Goal: Browse casually

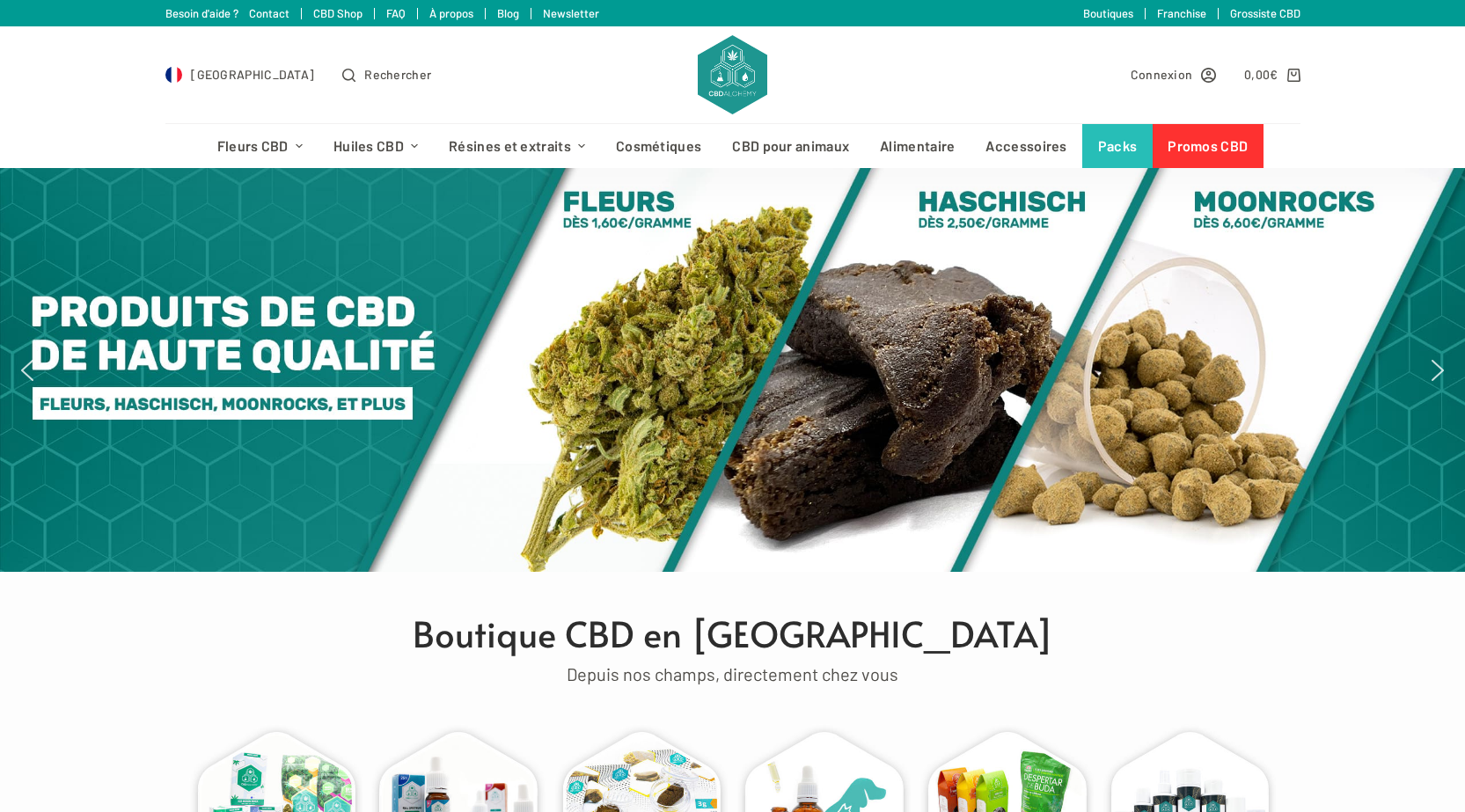
click at [540, 81] on div "France Rechercher" at bounding box center [427, 74] width 524 height 97
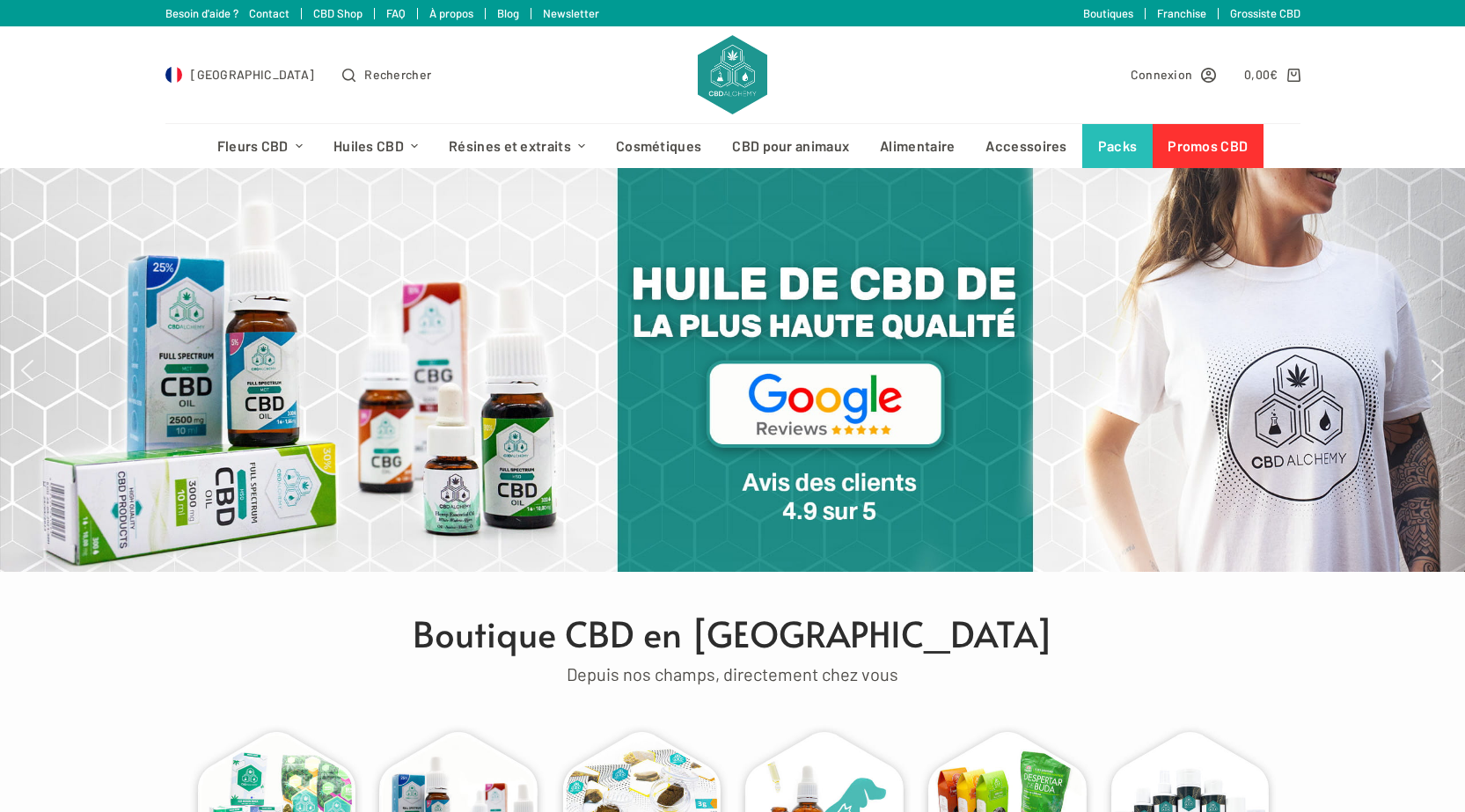
click at [1436, 356] on img "next arrow" at bounding box center [1437, 370] width 28 height 28
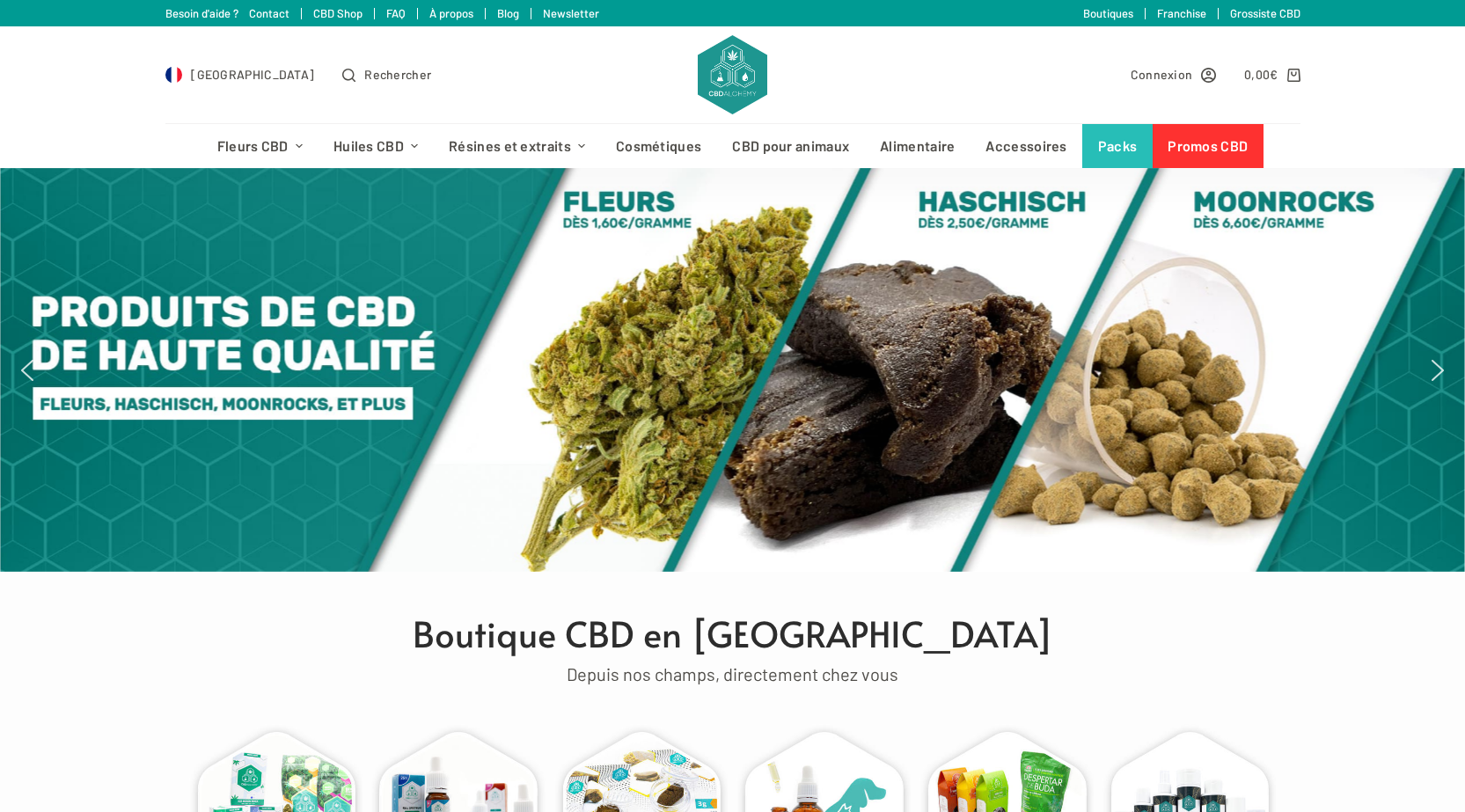
click at [1436, 356] on img "next arrow" at bounding box center [1437, 370] width 28 height 28
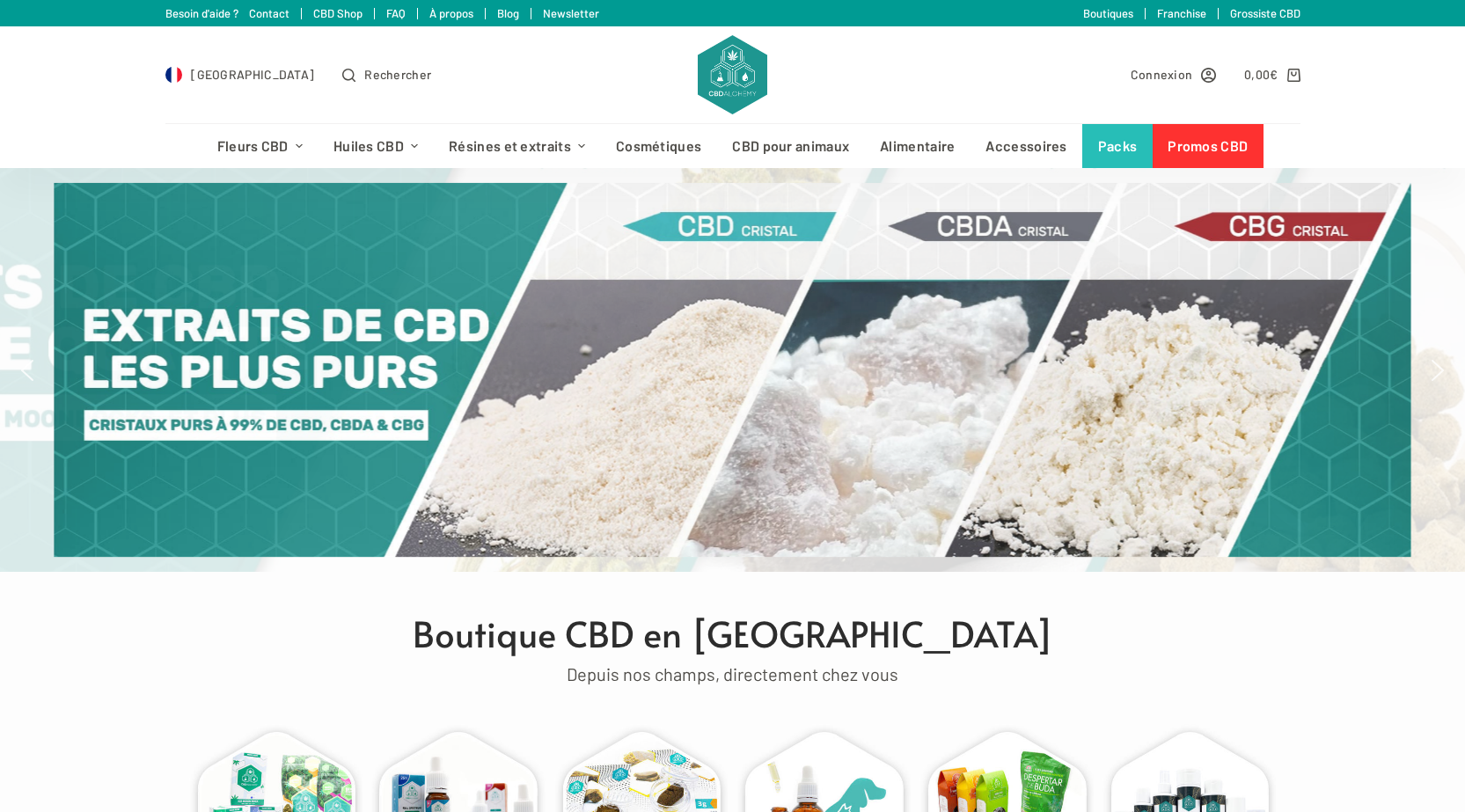
click at [1436, 356] on img "next arrow" at bounding box center [1437, 370] width 28 height 28
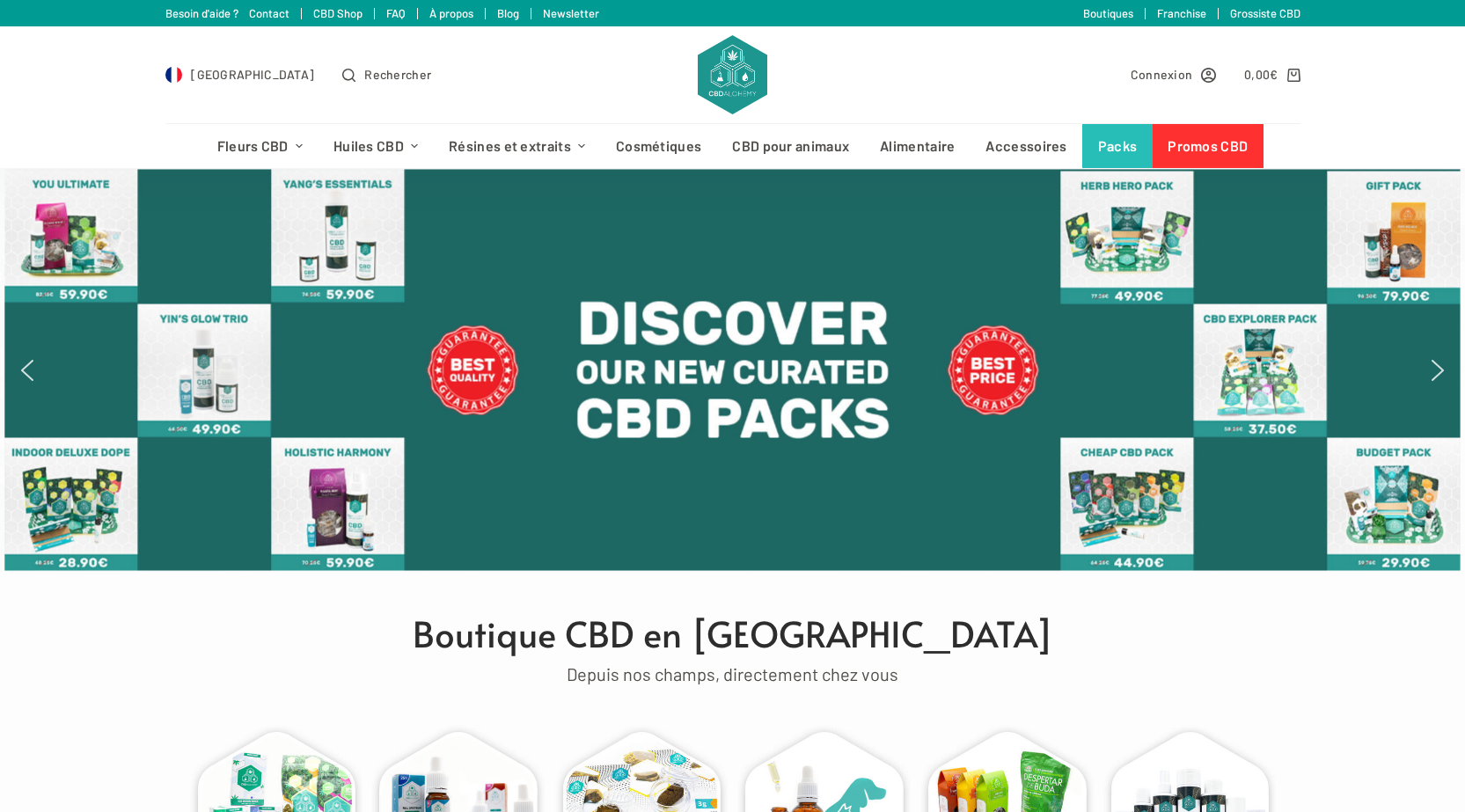
click at [1436, 356] on img "next arrow" at bounding box center [1437, 370] width 28 height 28
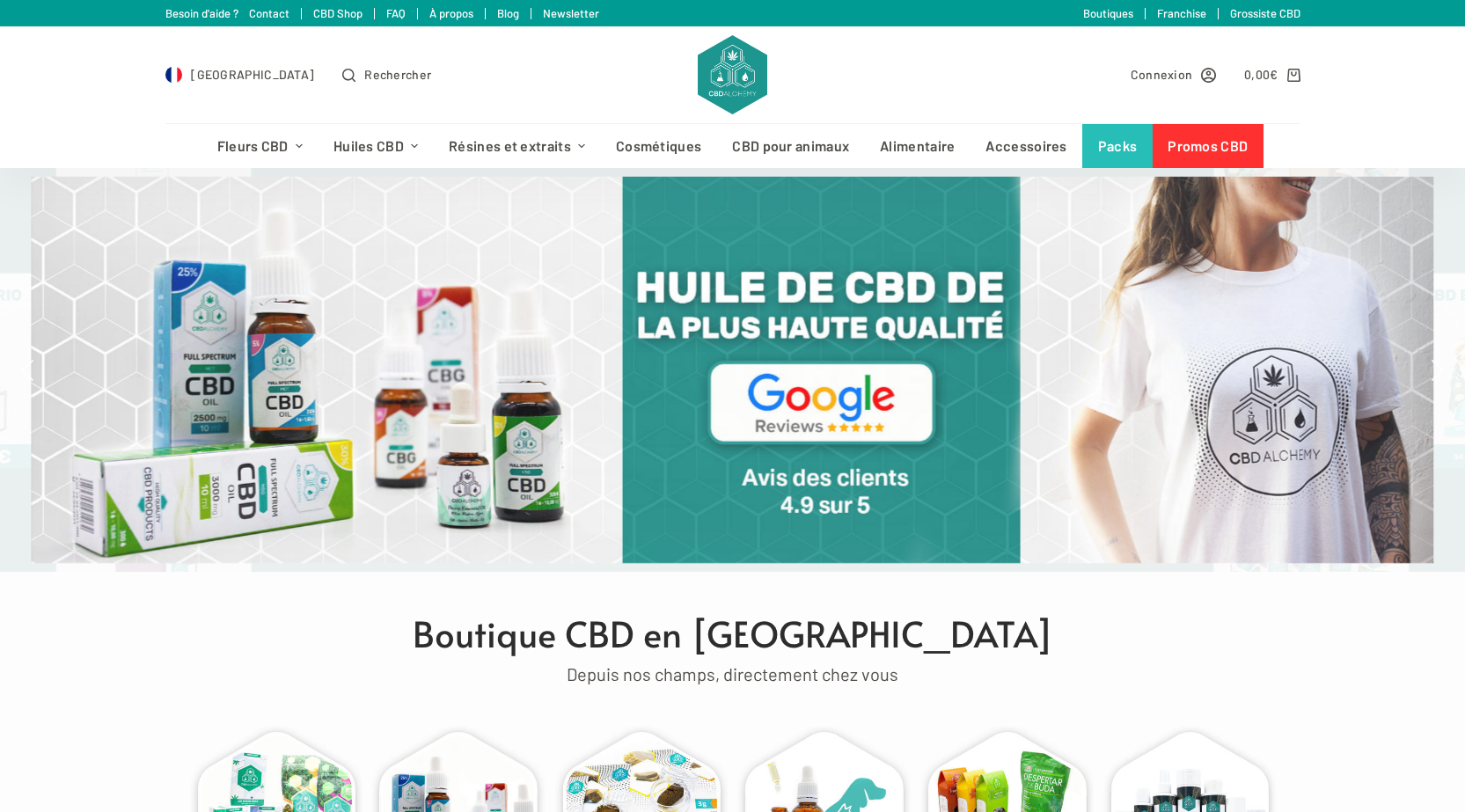
click at [1436, 356] on img "next arrow" at bounding box center [1437, 370] width 28 height 28
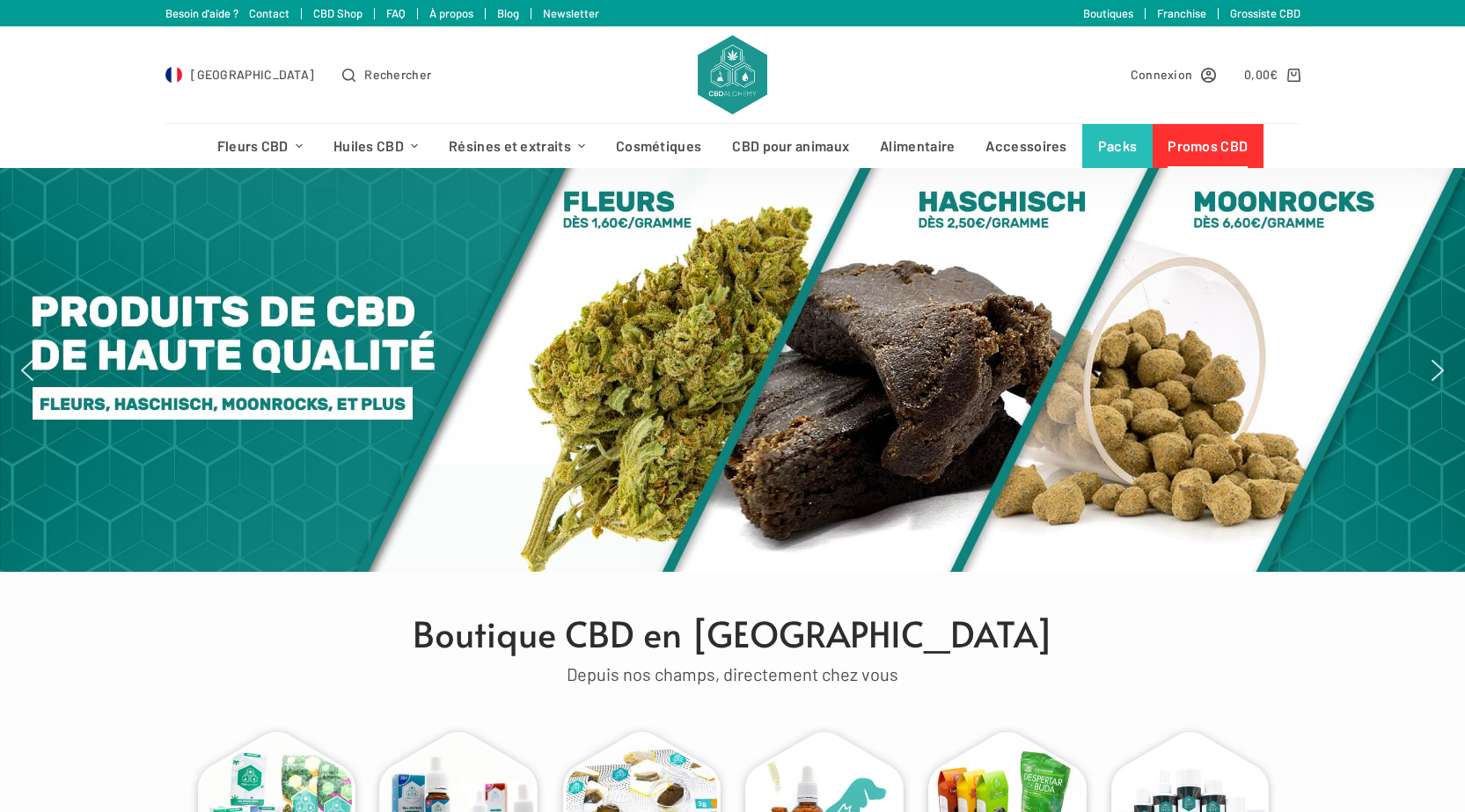
click at [1208, 136] on link "Promos CBD" at bounding box center [1207, 145] width 110 height 44
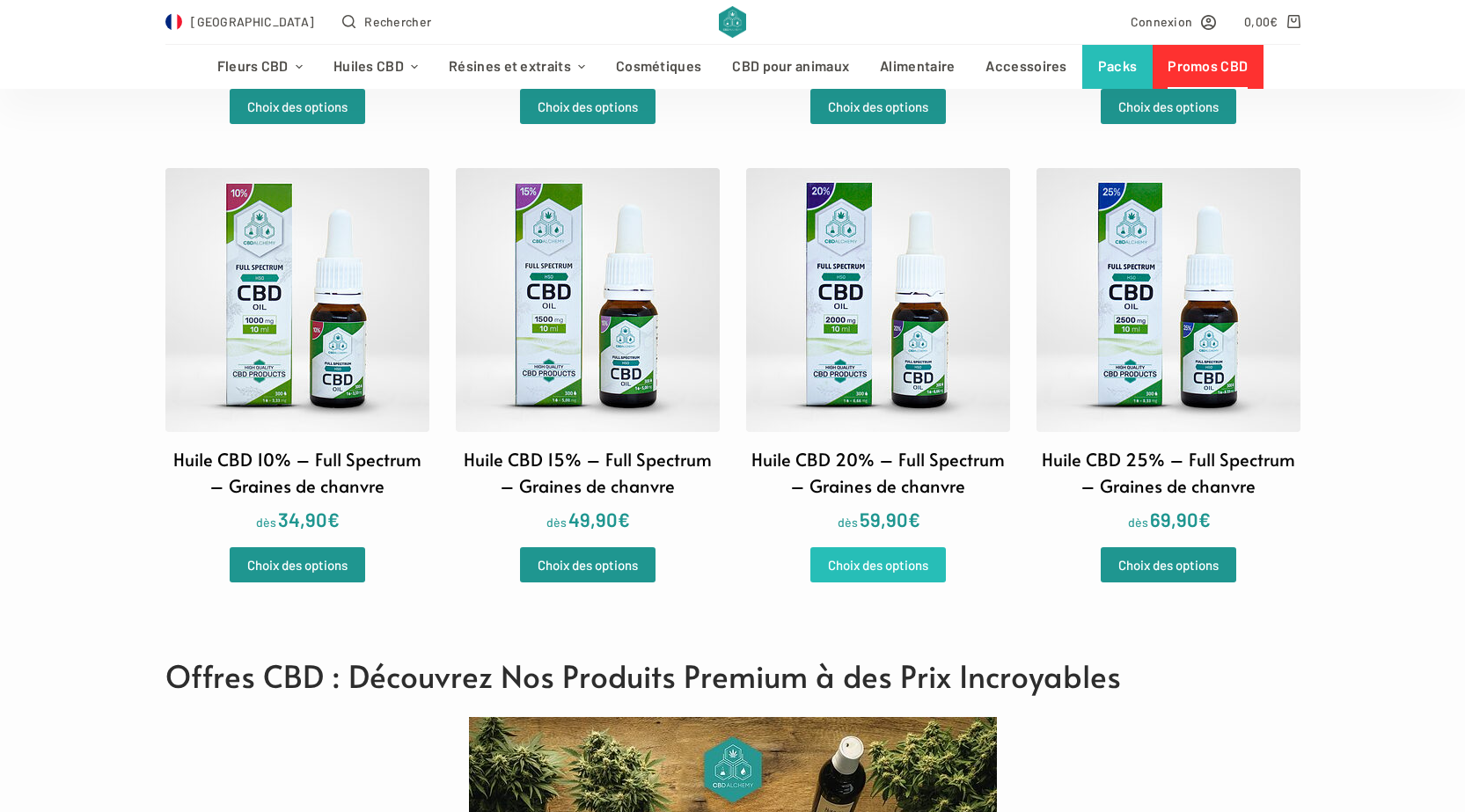
drag, startPoint x: 0, startPoint y: 0, endPoint x: 889, endPoint y: 452, distance: 997.3
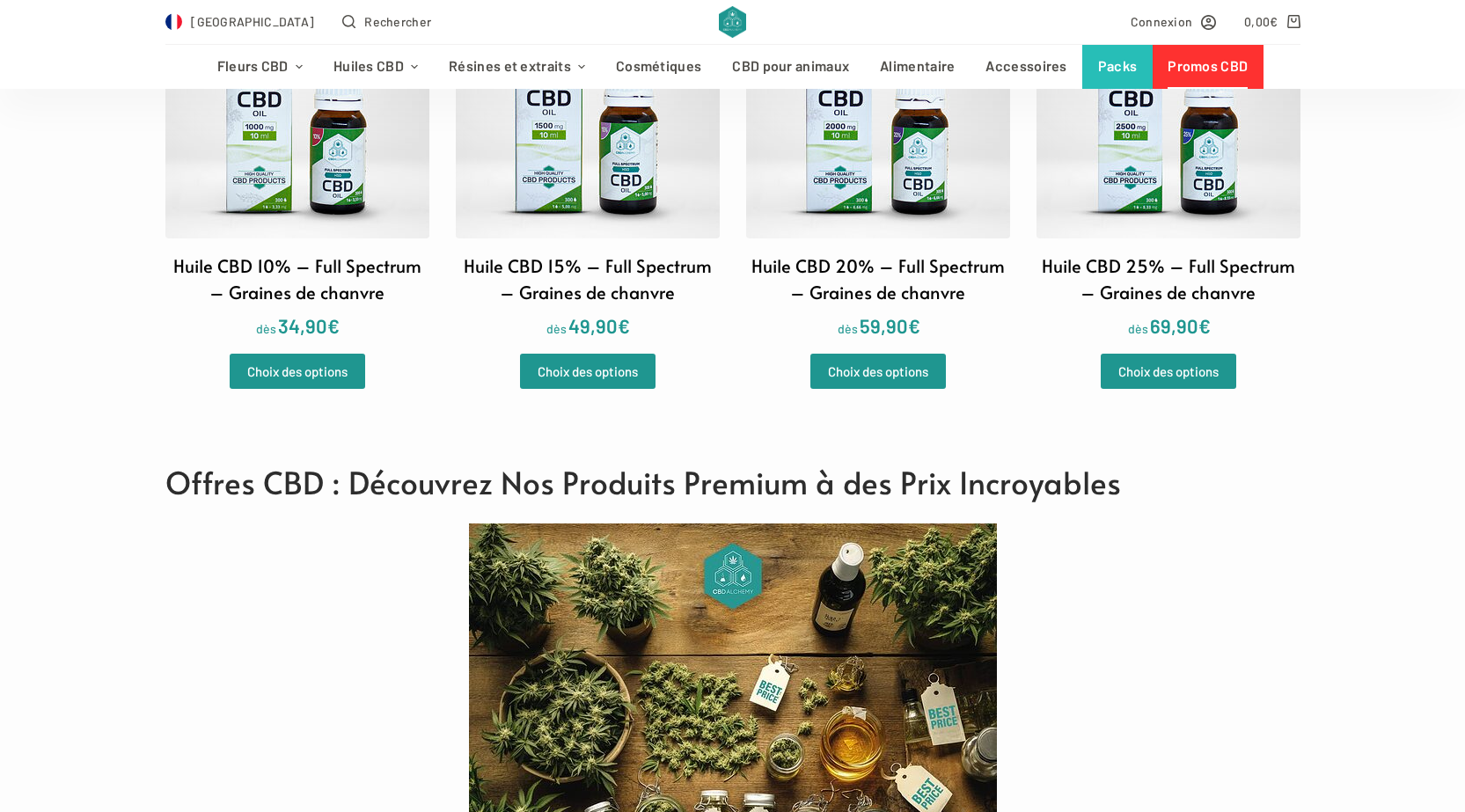
drag, startPoint x: 889, startPoint y: 452, endPoint x: 1257, endPoint y: 627, distance: 407.5
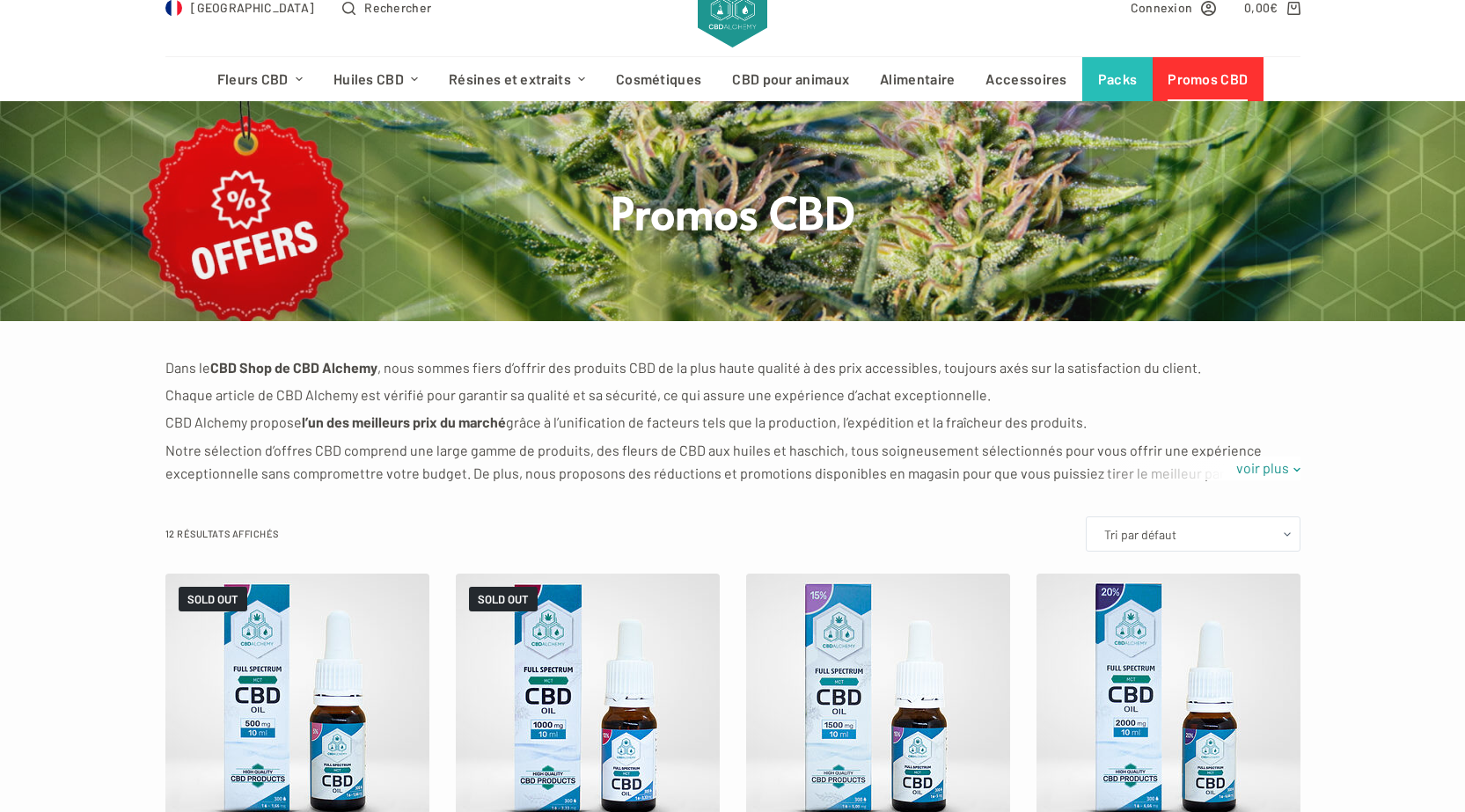
scroll to position [0, 0]
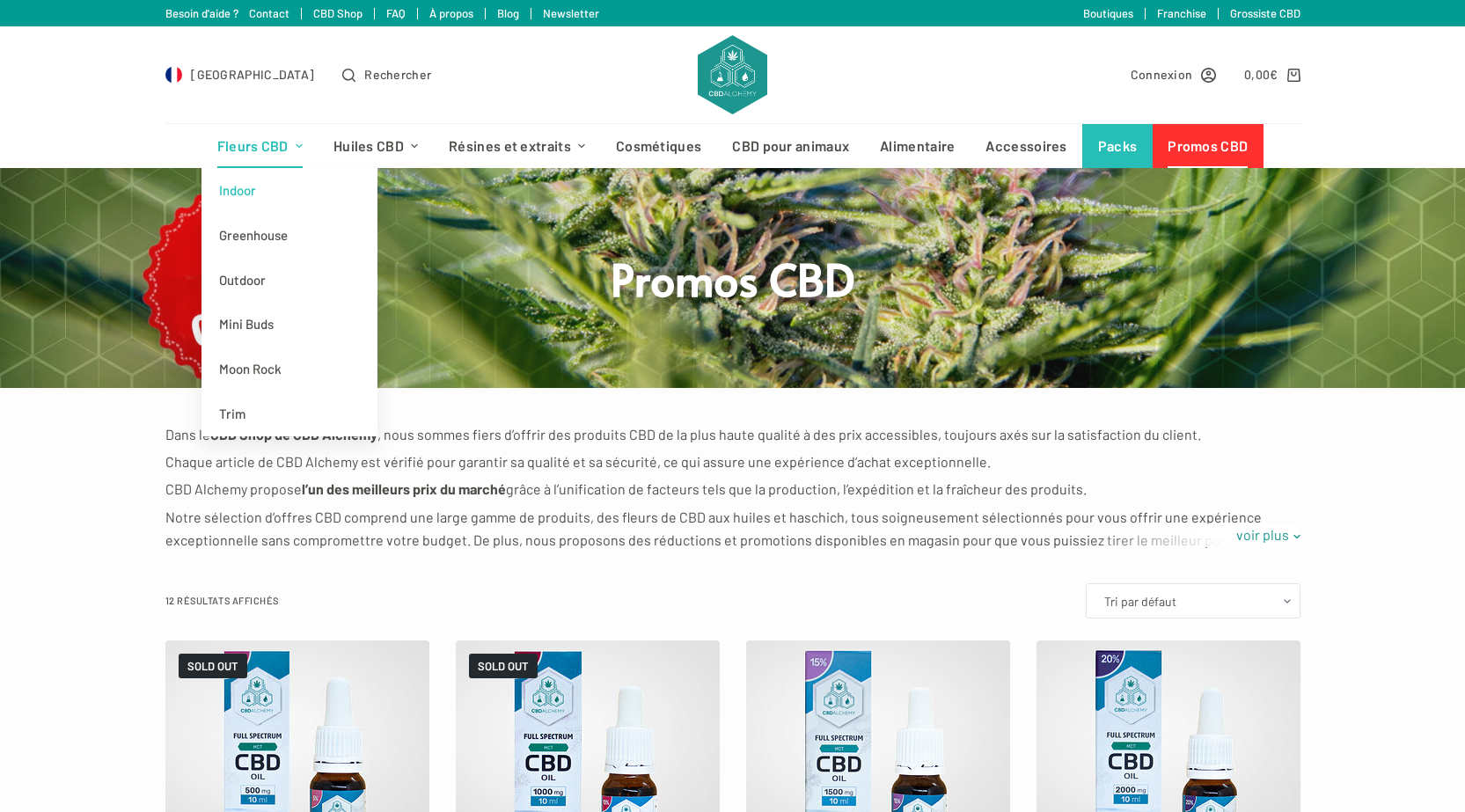
click at [259, 189] on link "Indoor" at bounding box center [289, 190] width 176 height 45
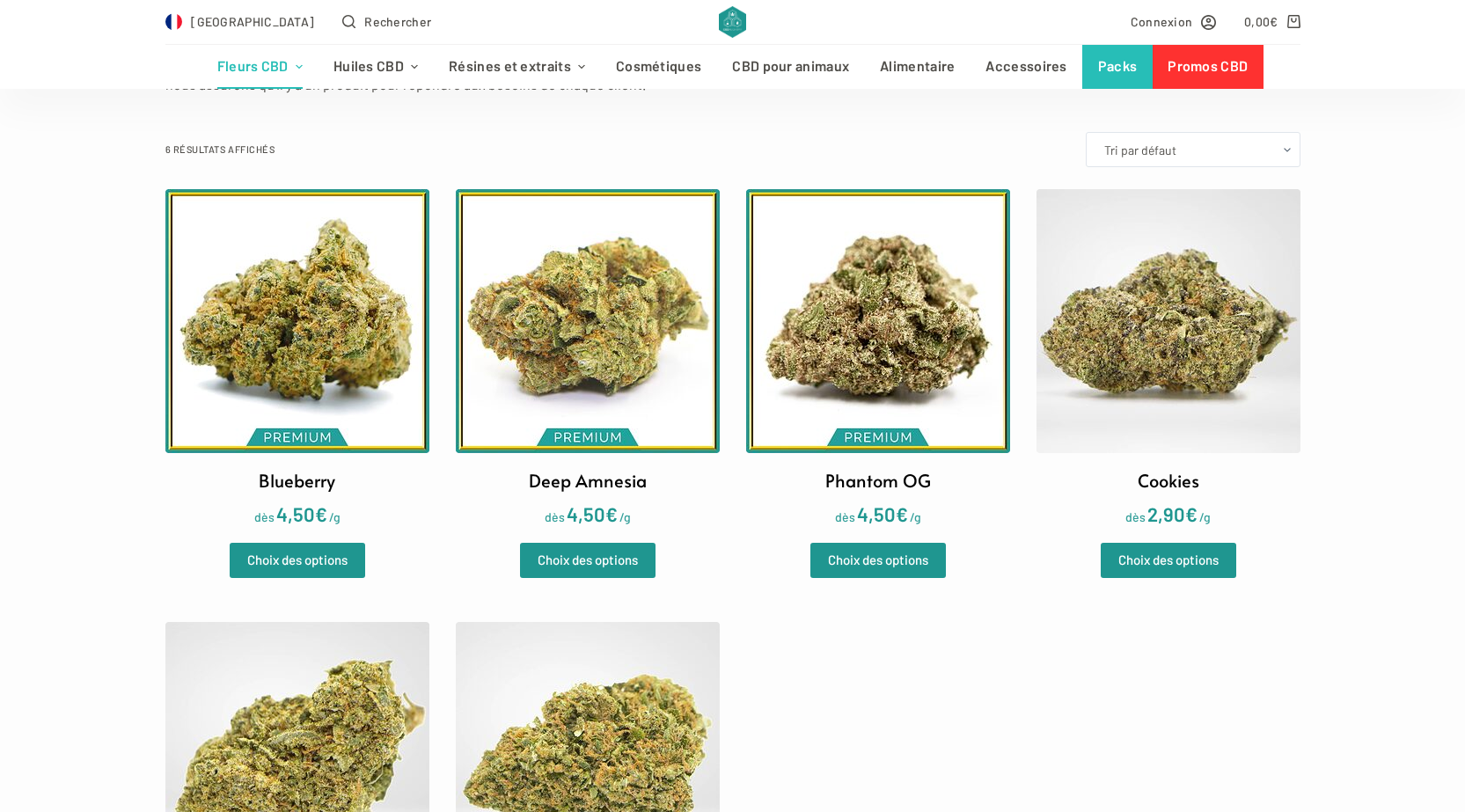
scroll to position [616, 0]
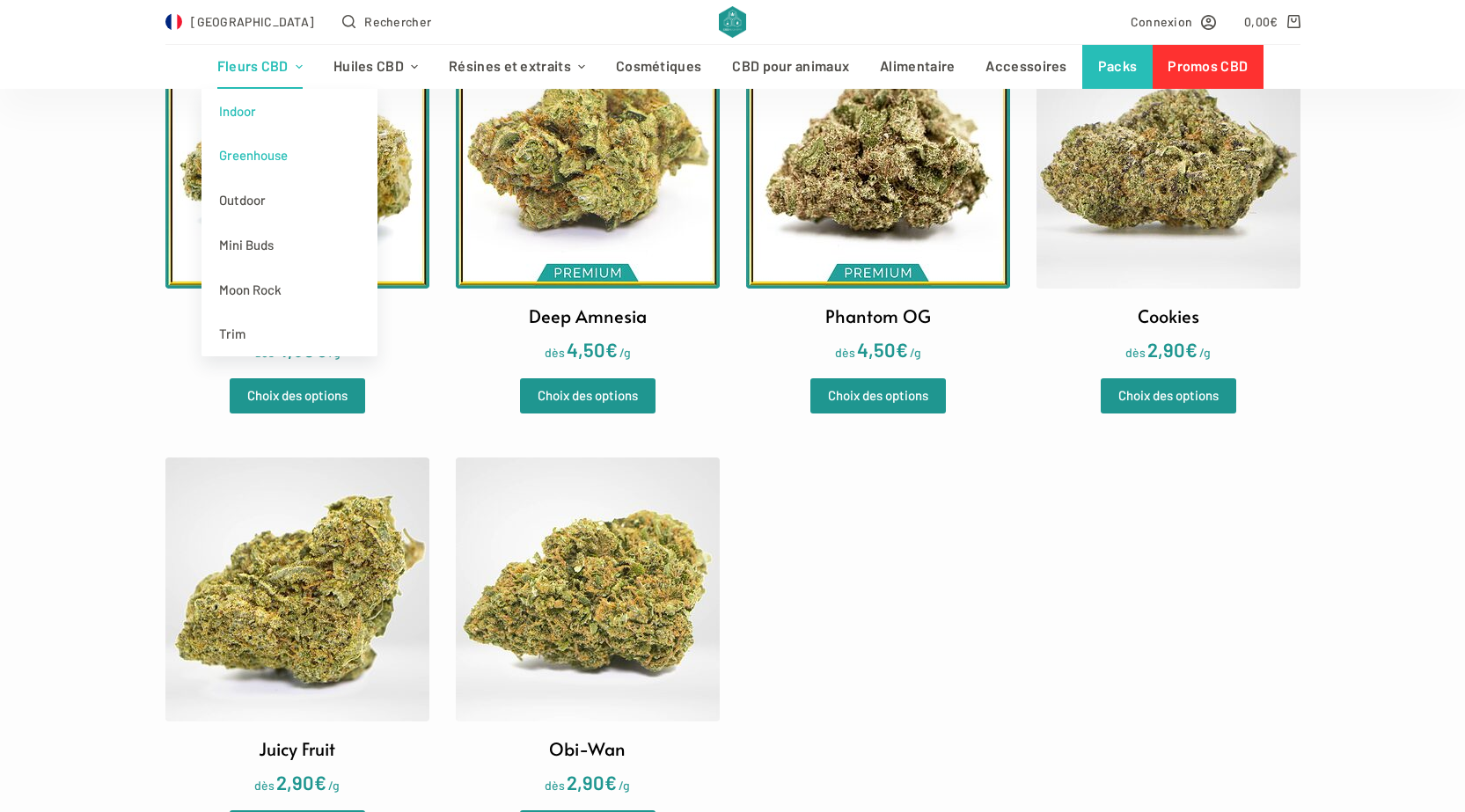
click at [276, 169] on link "Greenhouse" at bounding box center [289, 155] width 176 height 45
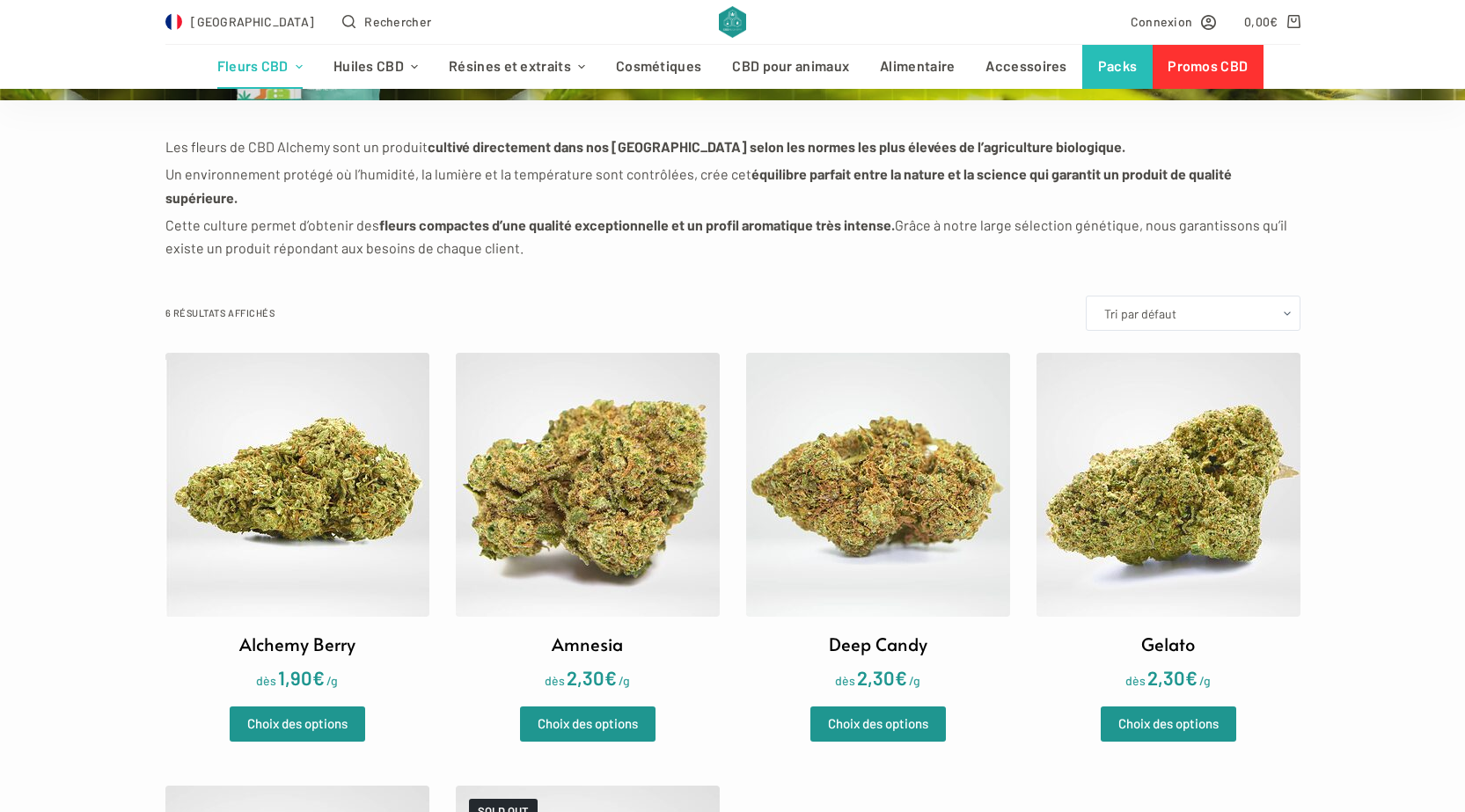
scroll to position [264, 0]
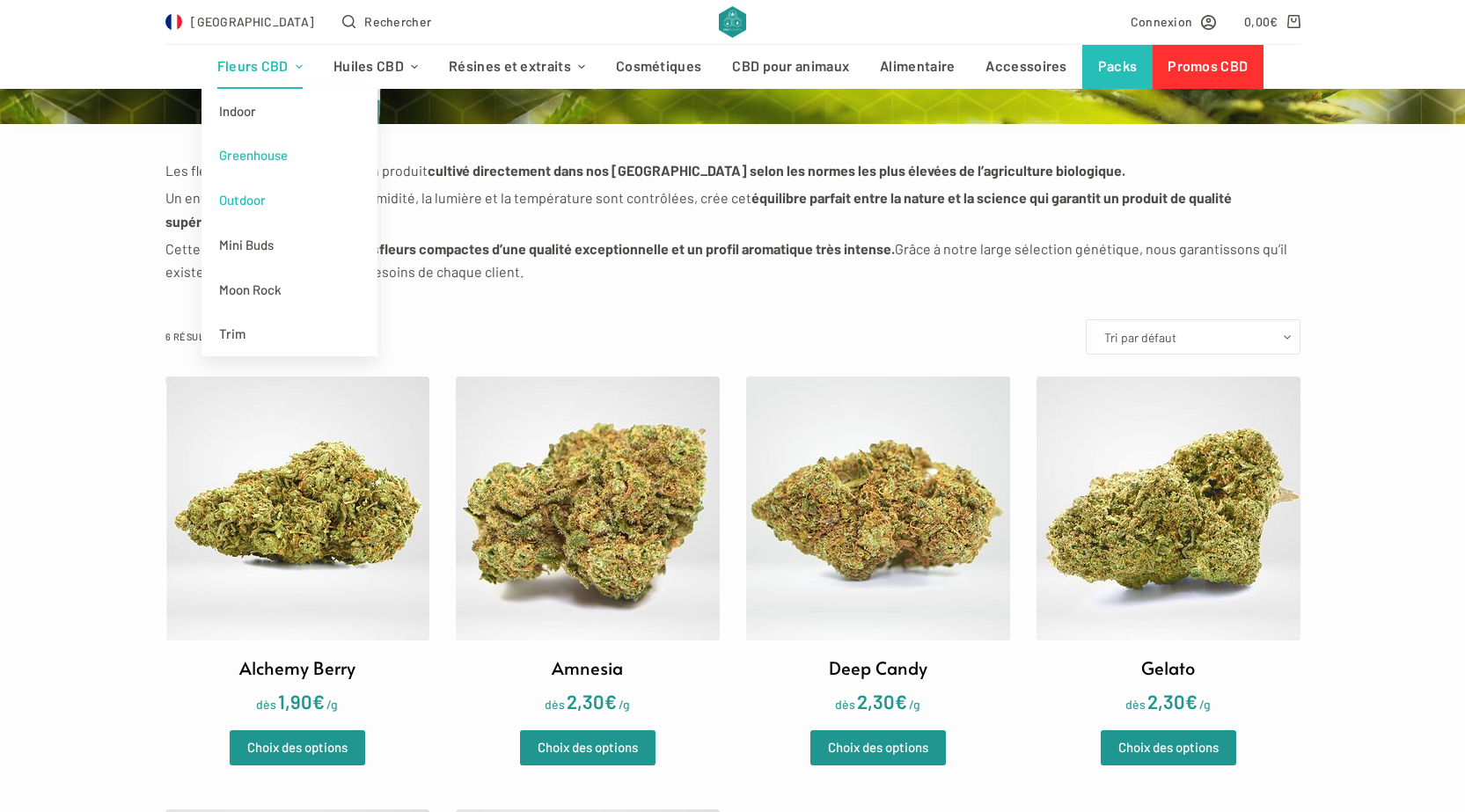
click at [265, 211] on link "Outdoor" at bounding box center [289, 200] width 176 height 45
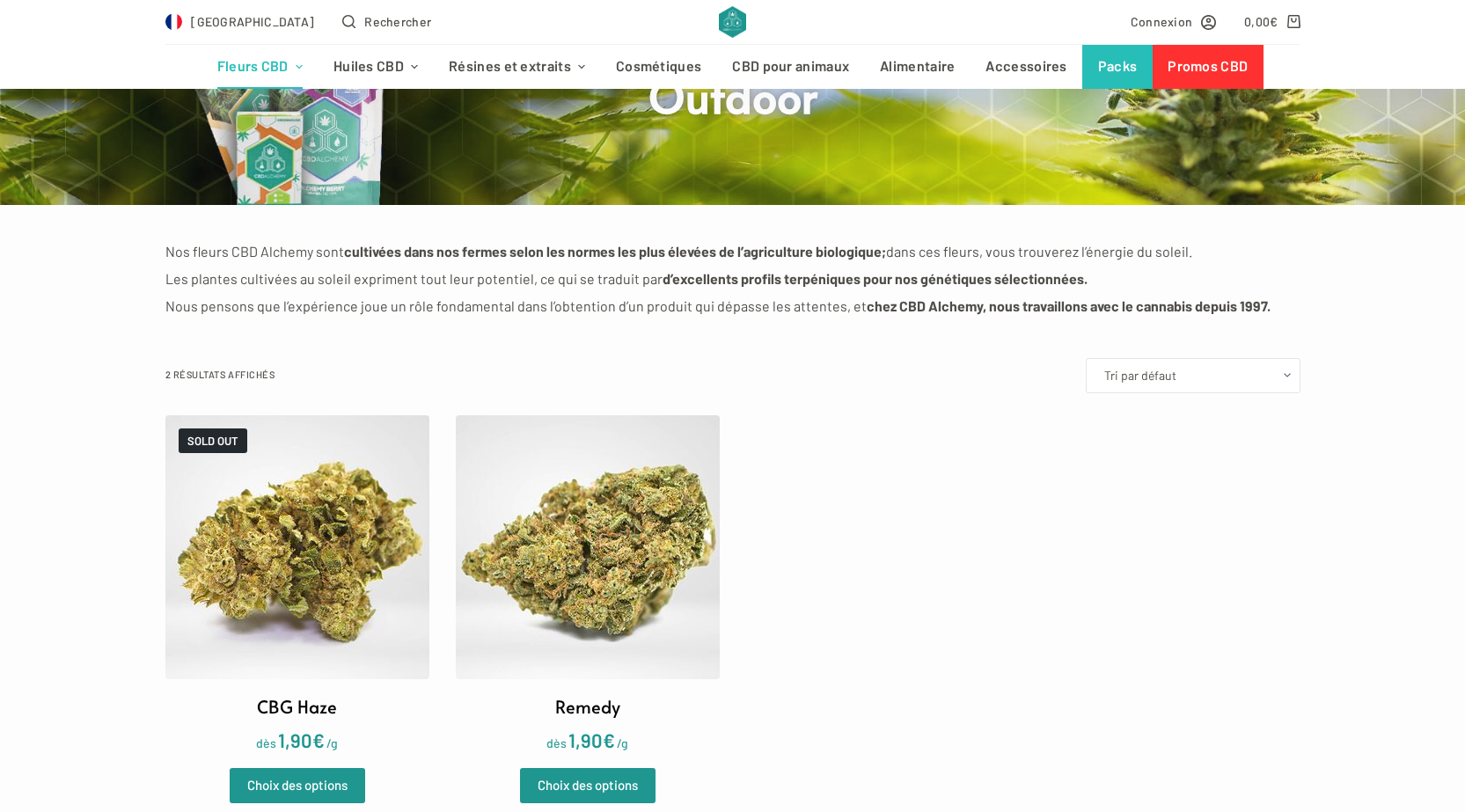
scroll to position [176, 0]
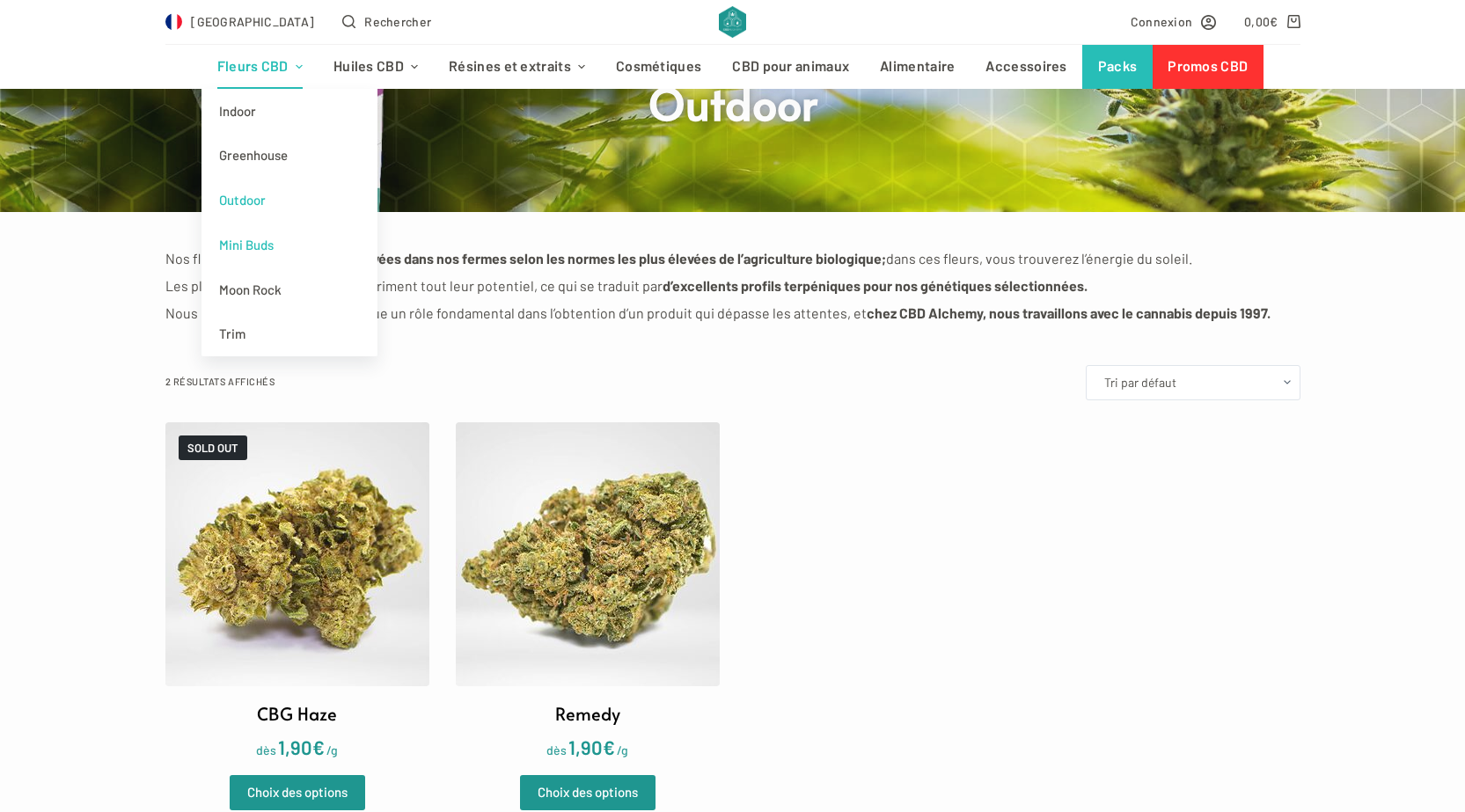
click at [253, 249] on link "Mini Buds" at bounding box center [289, 245] width 176 height 45
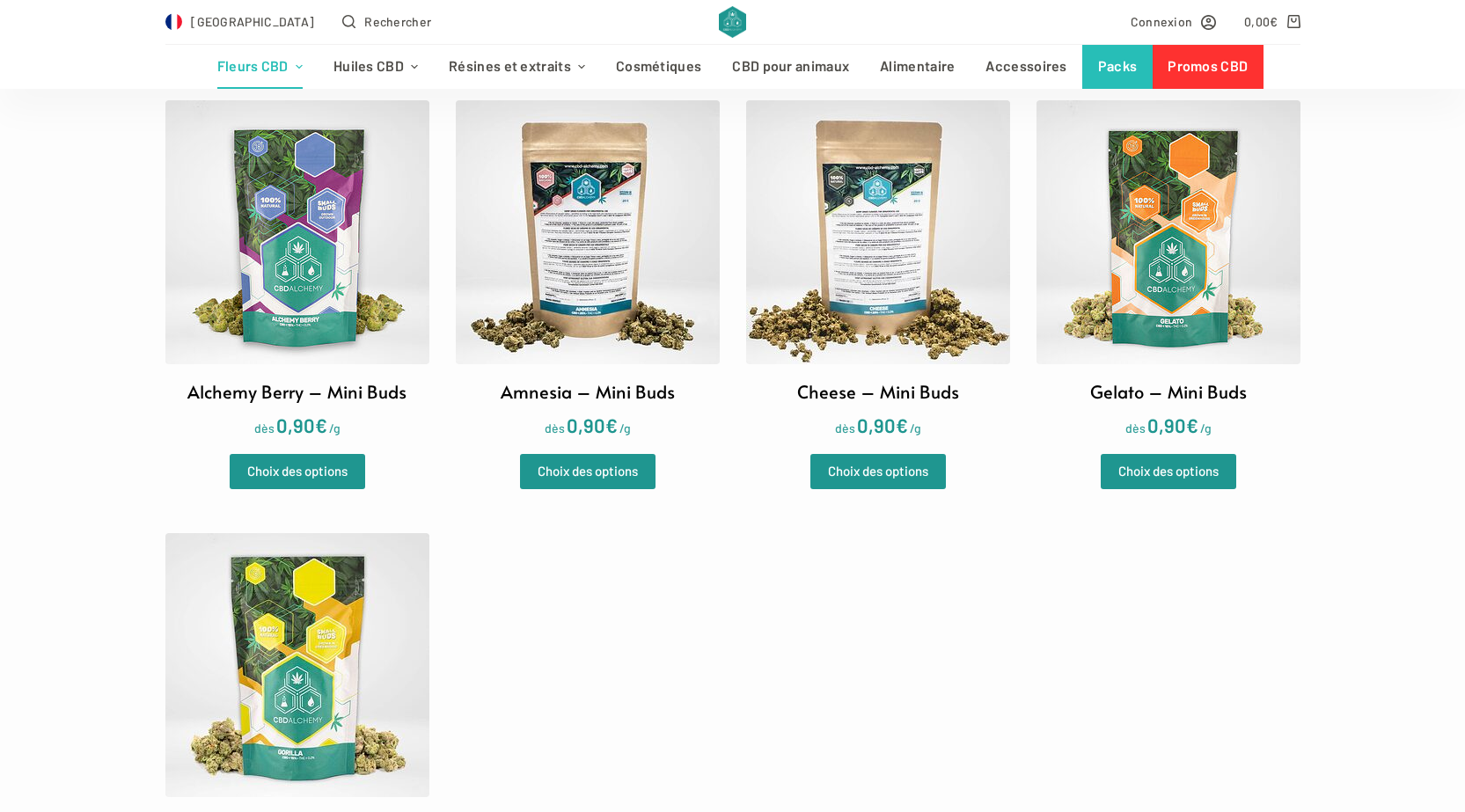
scroll to position [440, 0]
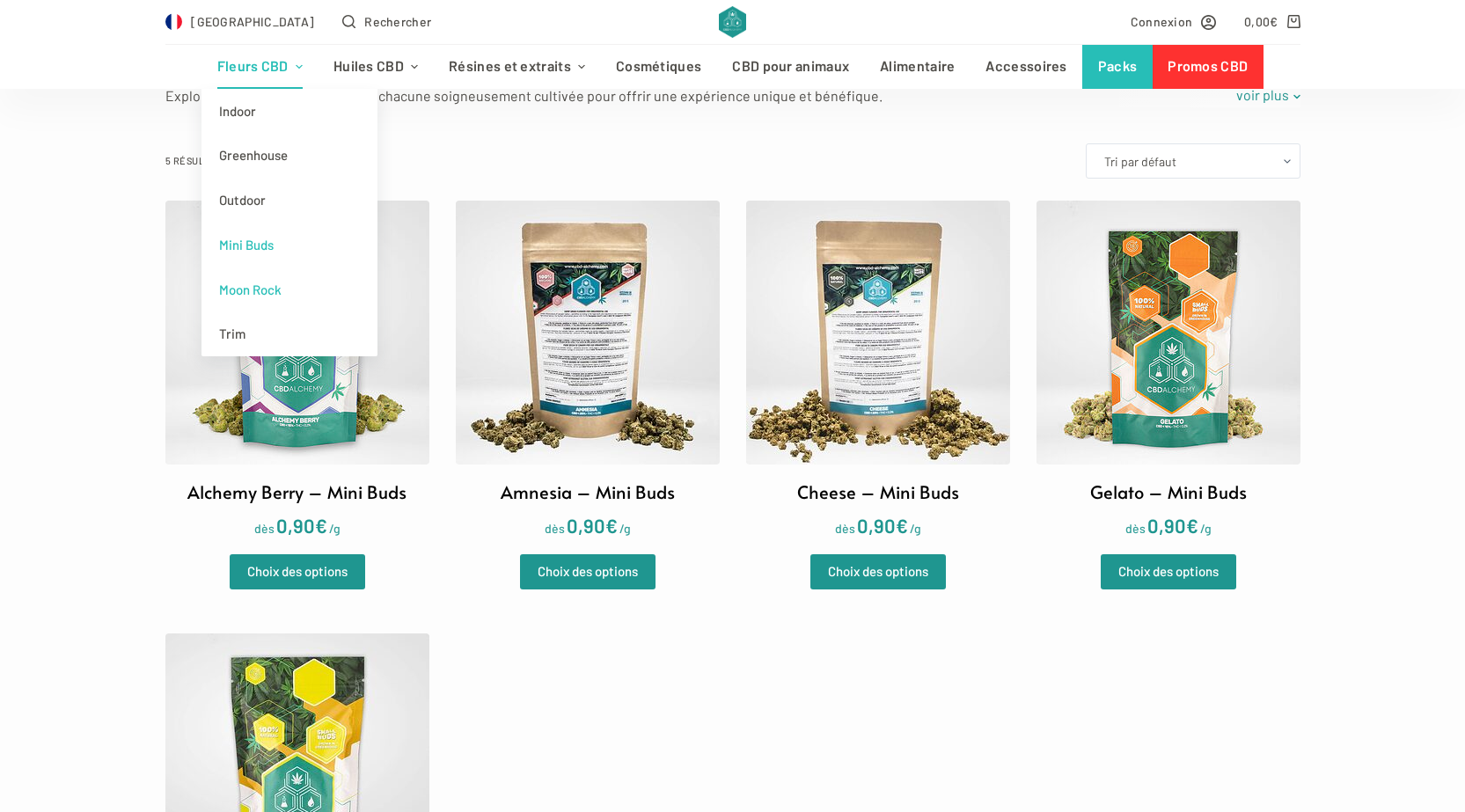
click at [251, 284] on link "Moon Rock" at bounding box center [289, 290] width 176 height 45
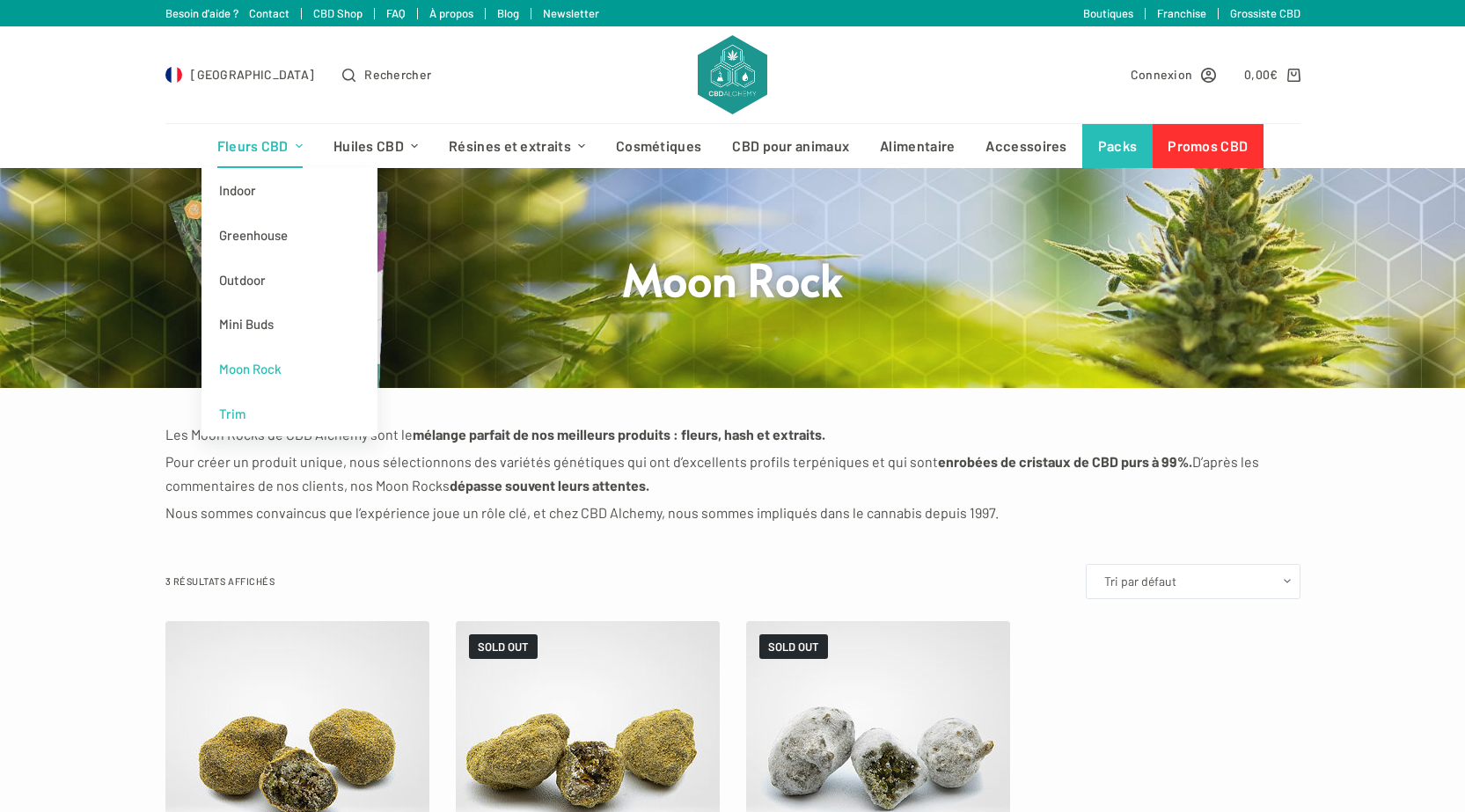
click at [255, 409] on link "Trim" at bounding box center [289, 414] width 176 height 45
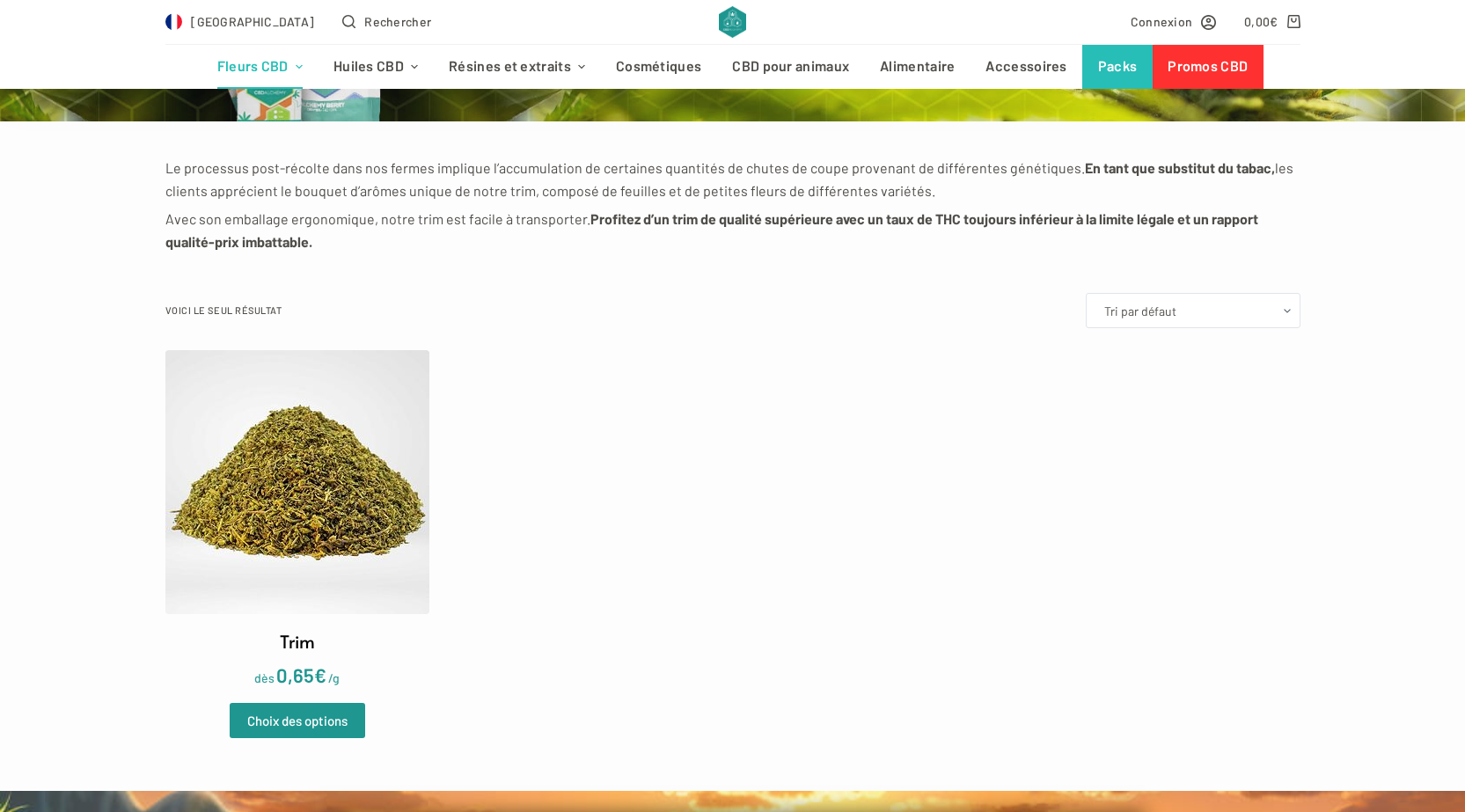
scroll to position [176, 0]
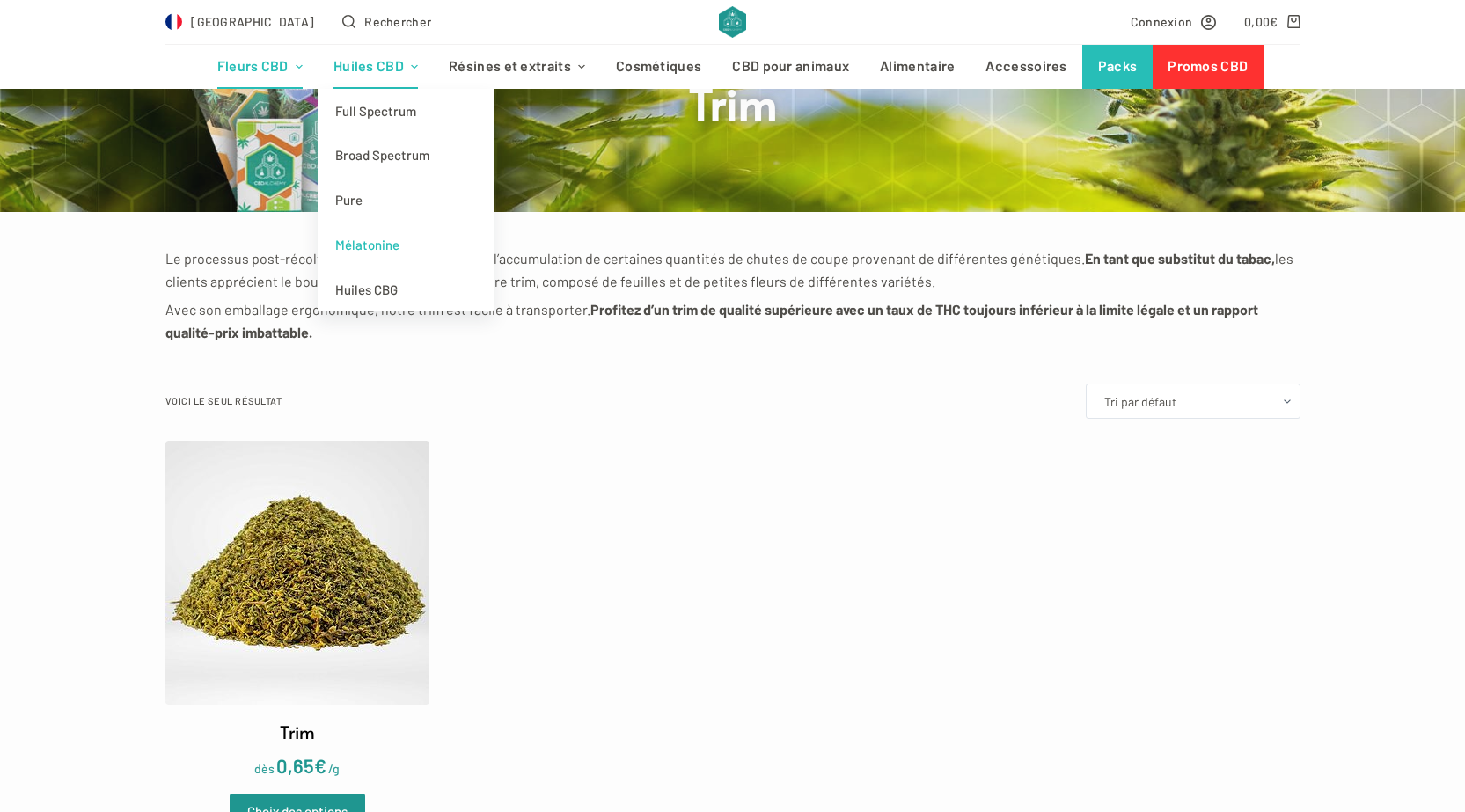
click at [371, 245] on link "Mélatonine" at bounding box center [406, 245] width 176 height 45
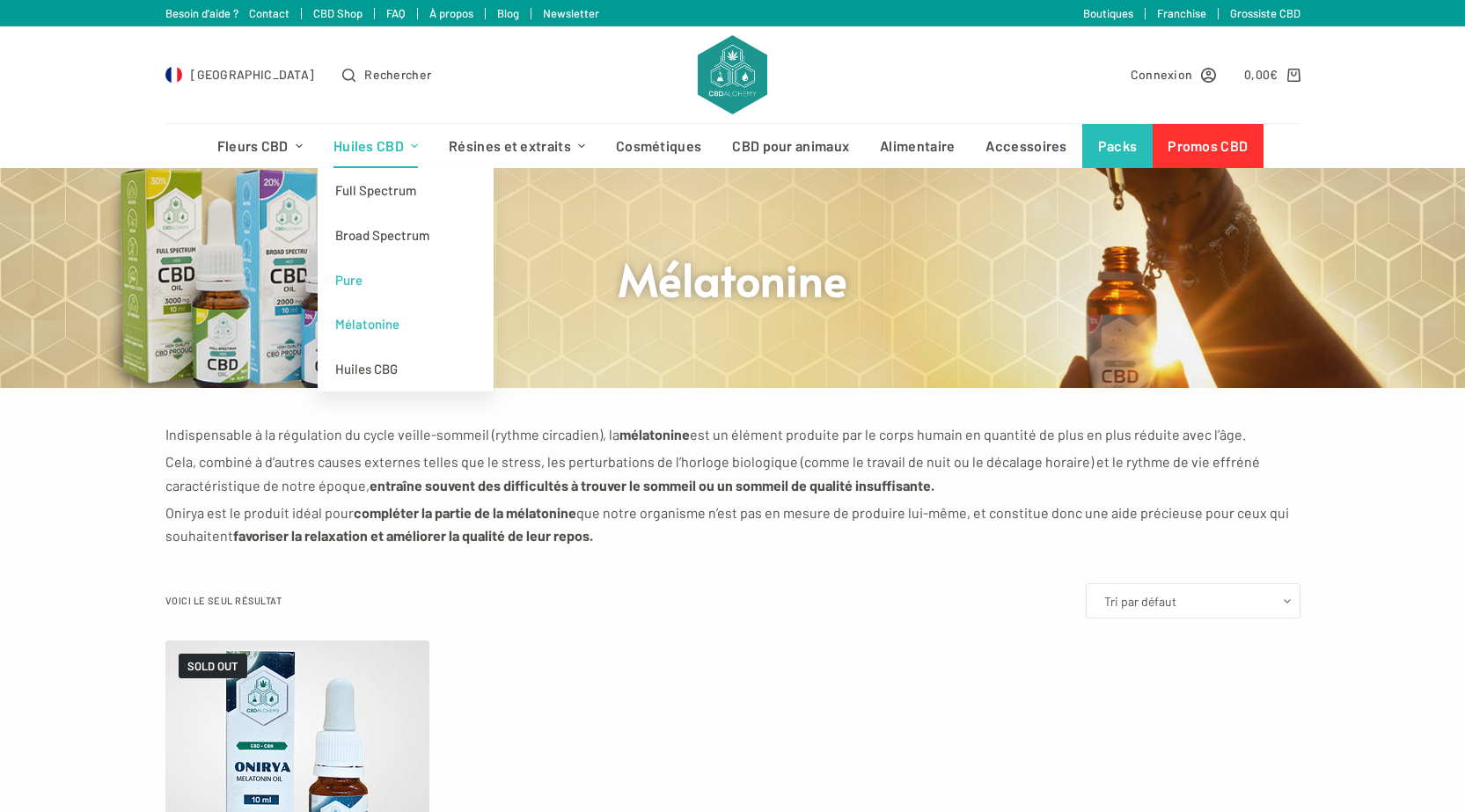
click at [364, 272] on link "Pure" at bounding box center [406, 280] width 176 height 45
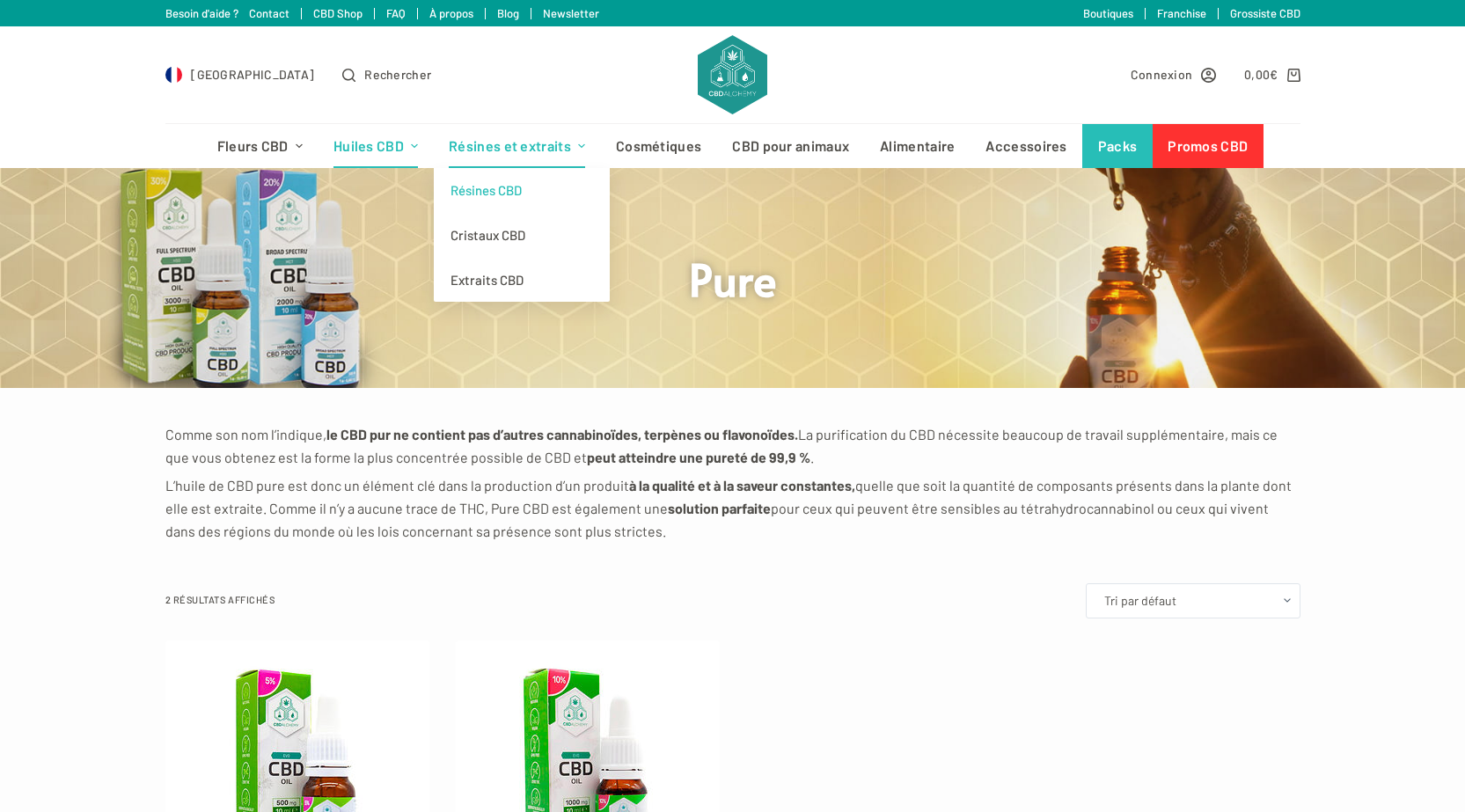
click at [486, 186] on link "Résines CBD" at bounding box center [522, 190] width 176 height 45
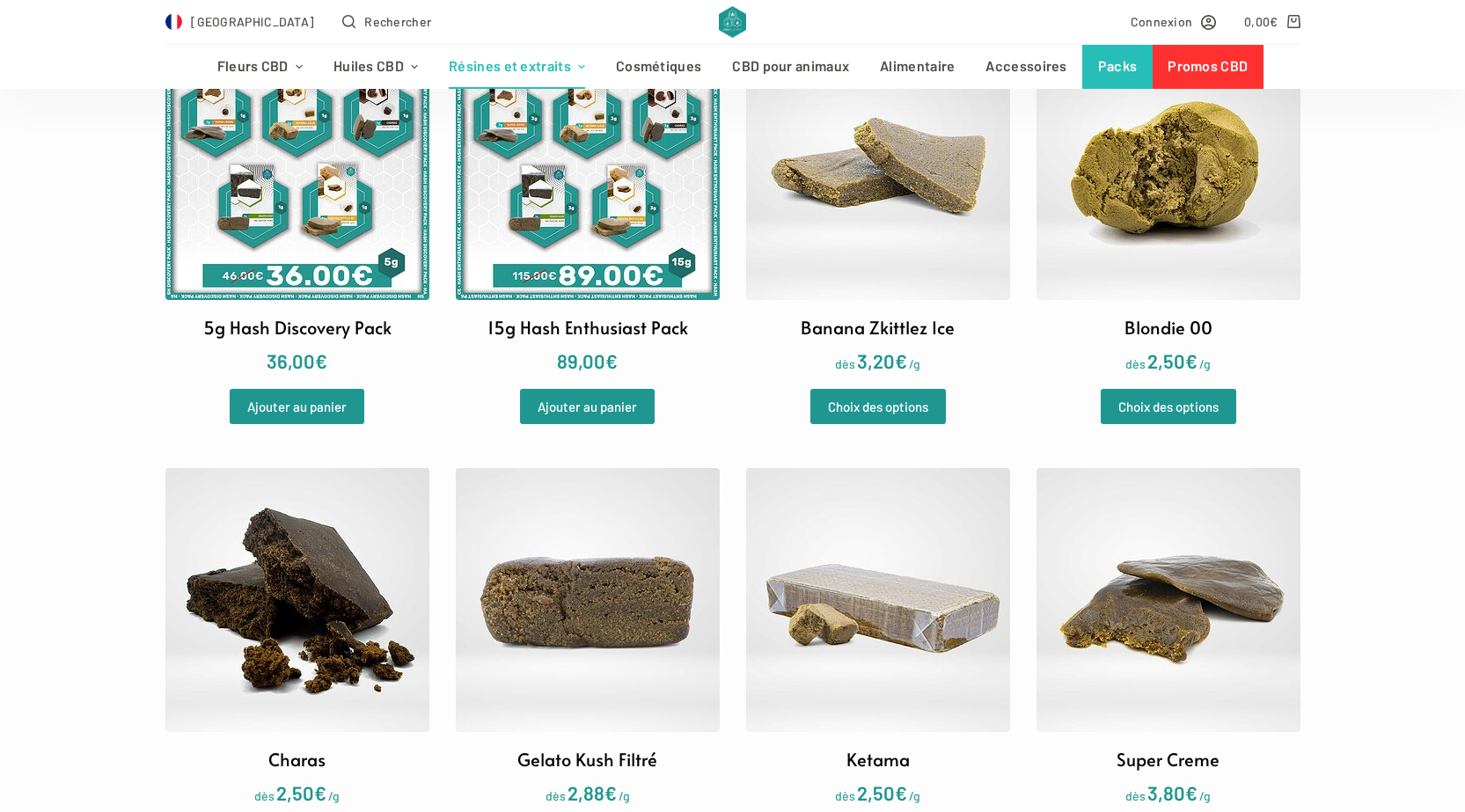
scroll to position [440, 0]
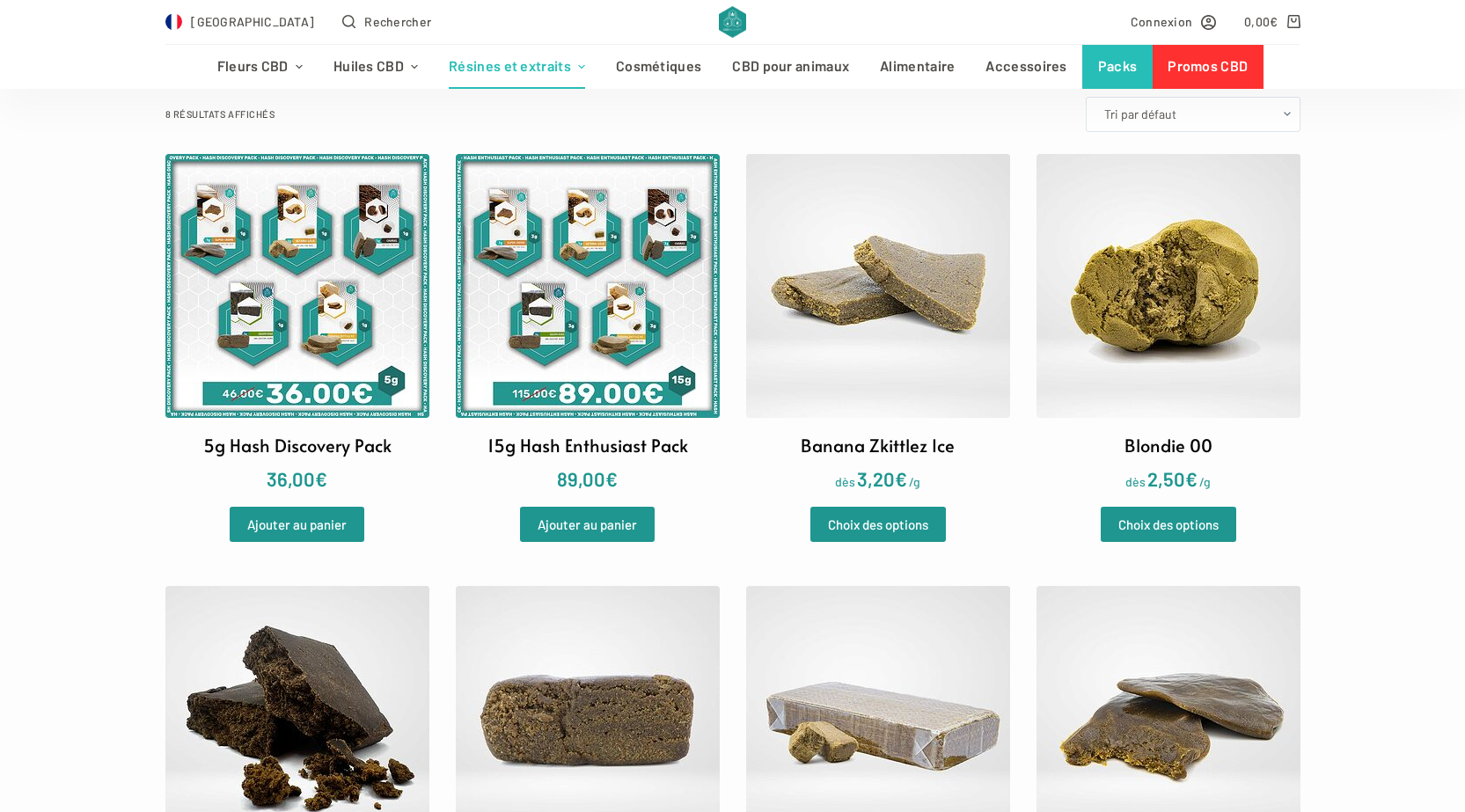
click at [898, 251] on img at bounding box center [878, 286] width 264 height 264
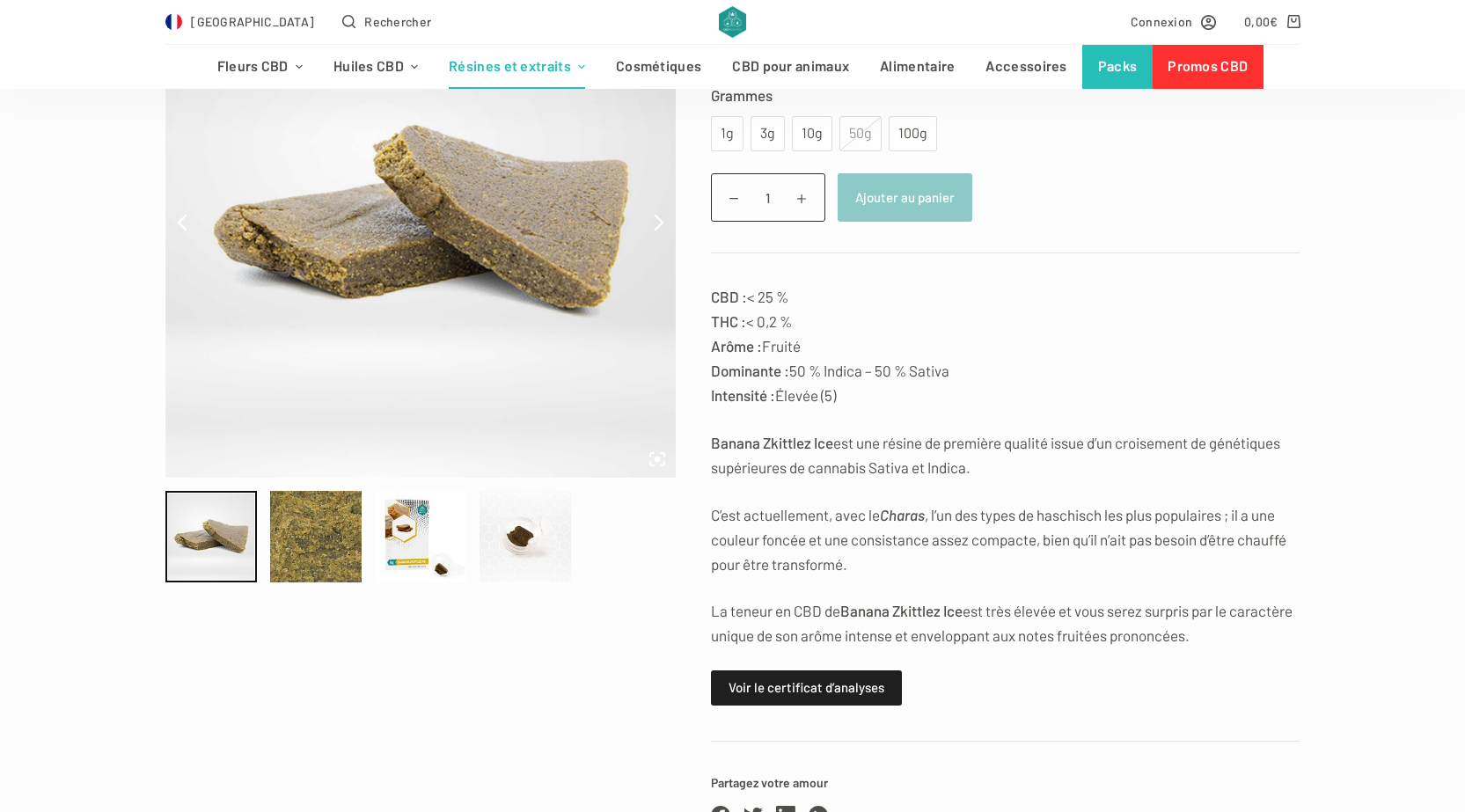
scroll to position [264, 0]
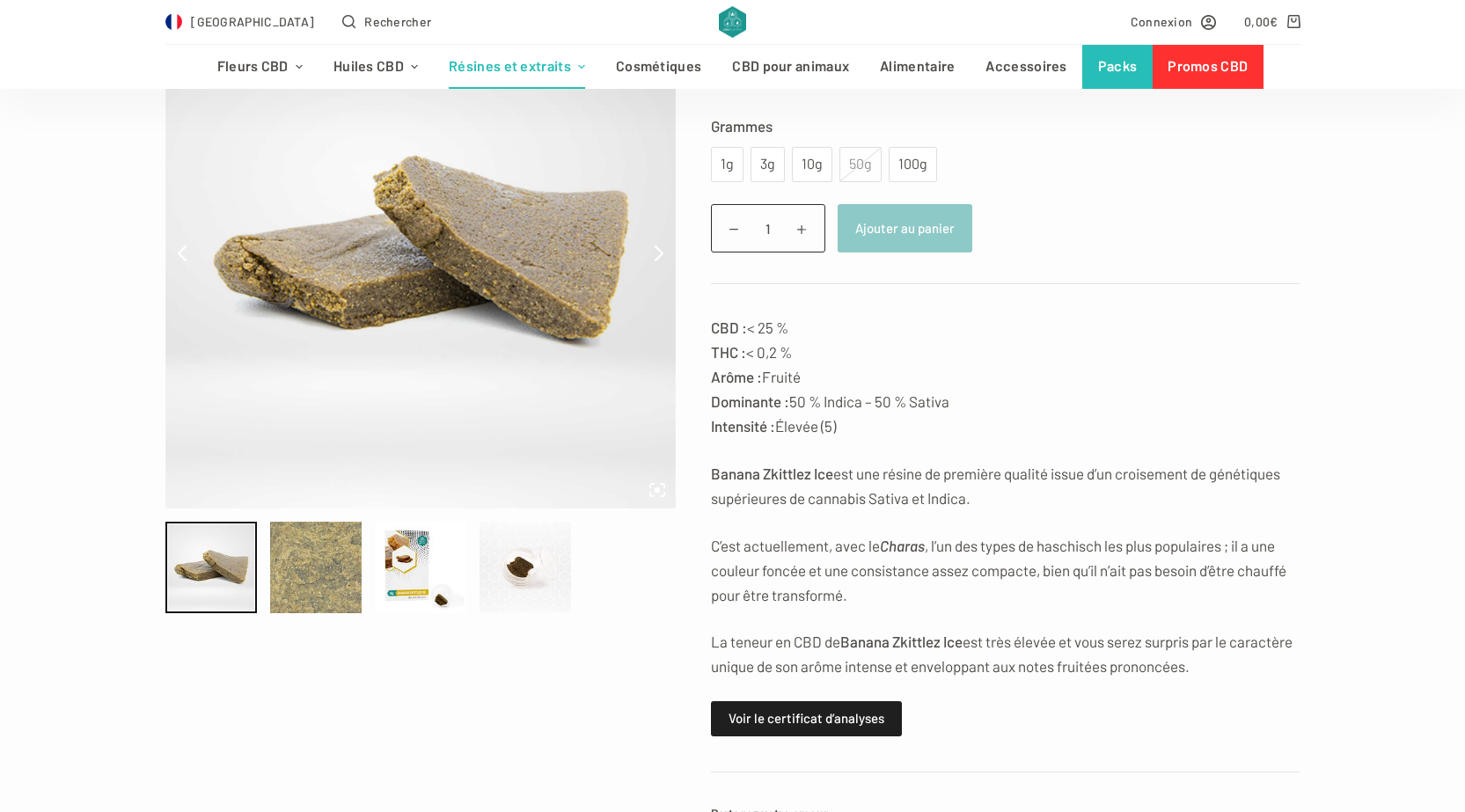
click at [287, 580] on div at bounding box center [316, 567] width 92 height 92
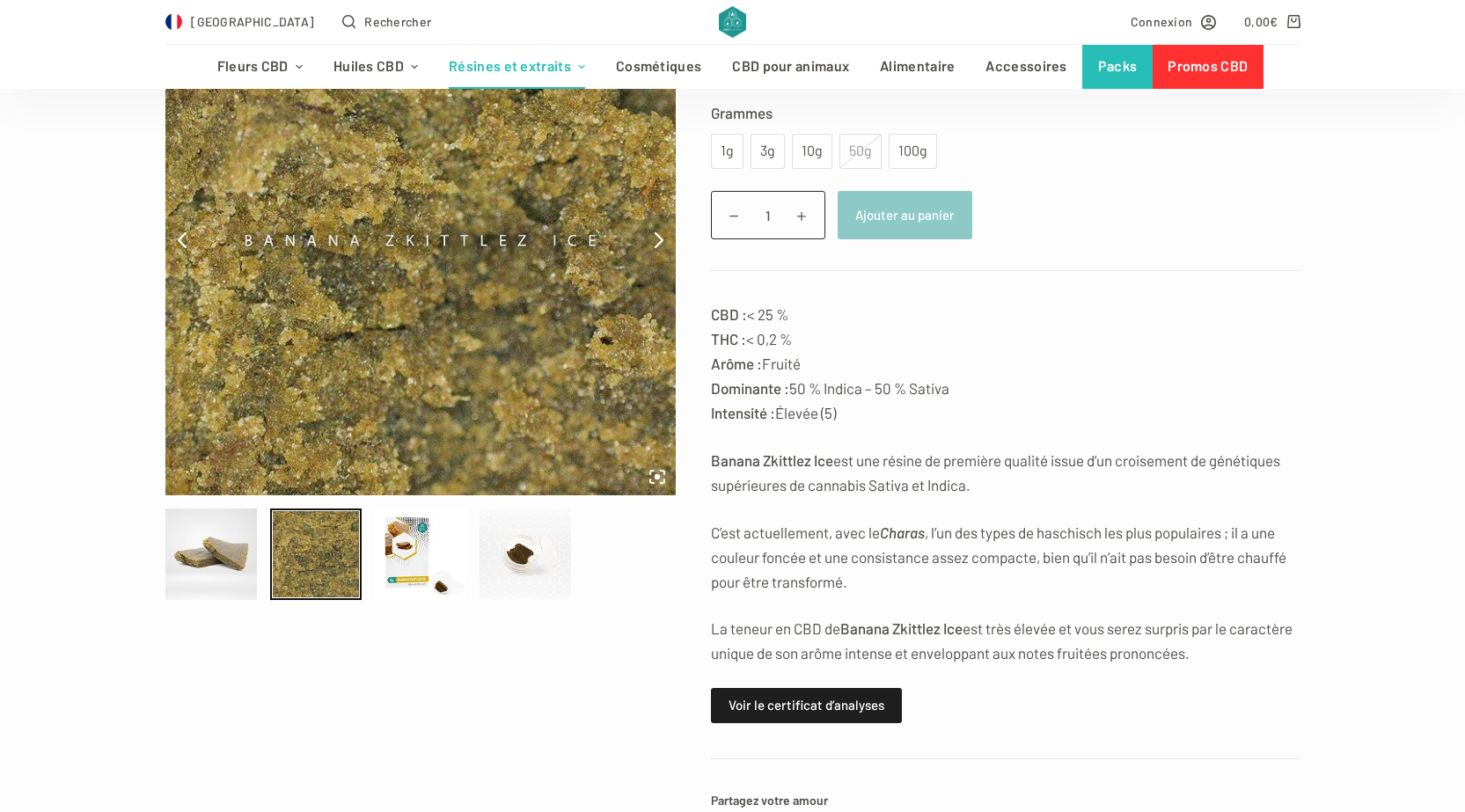
scroll to position [176, 0]
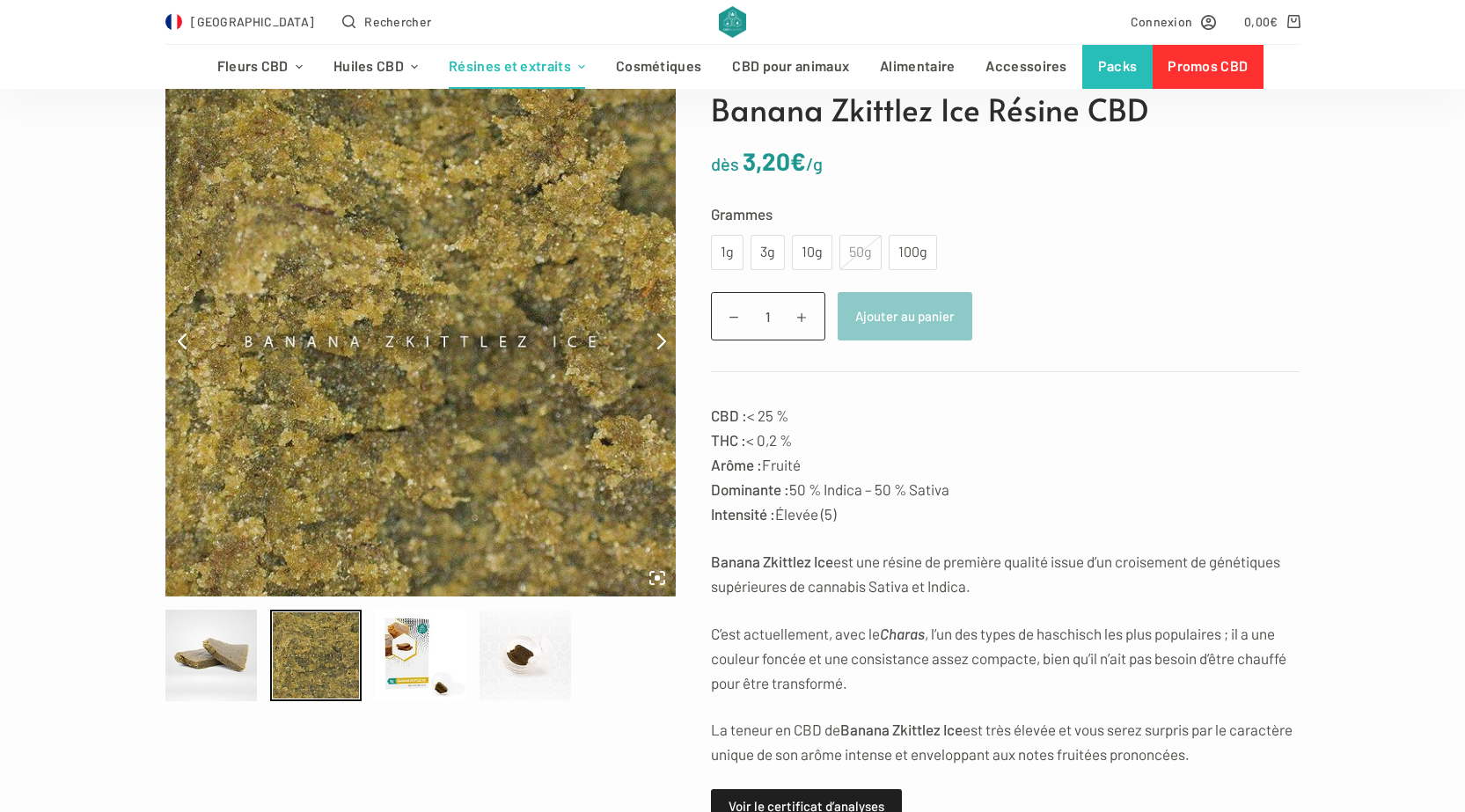
click at [654, 337] on icon at bounding box center [662, 341] width 16 height 16
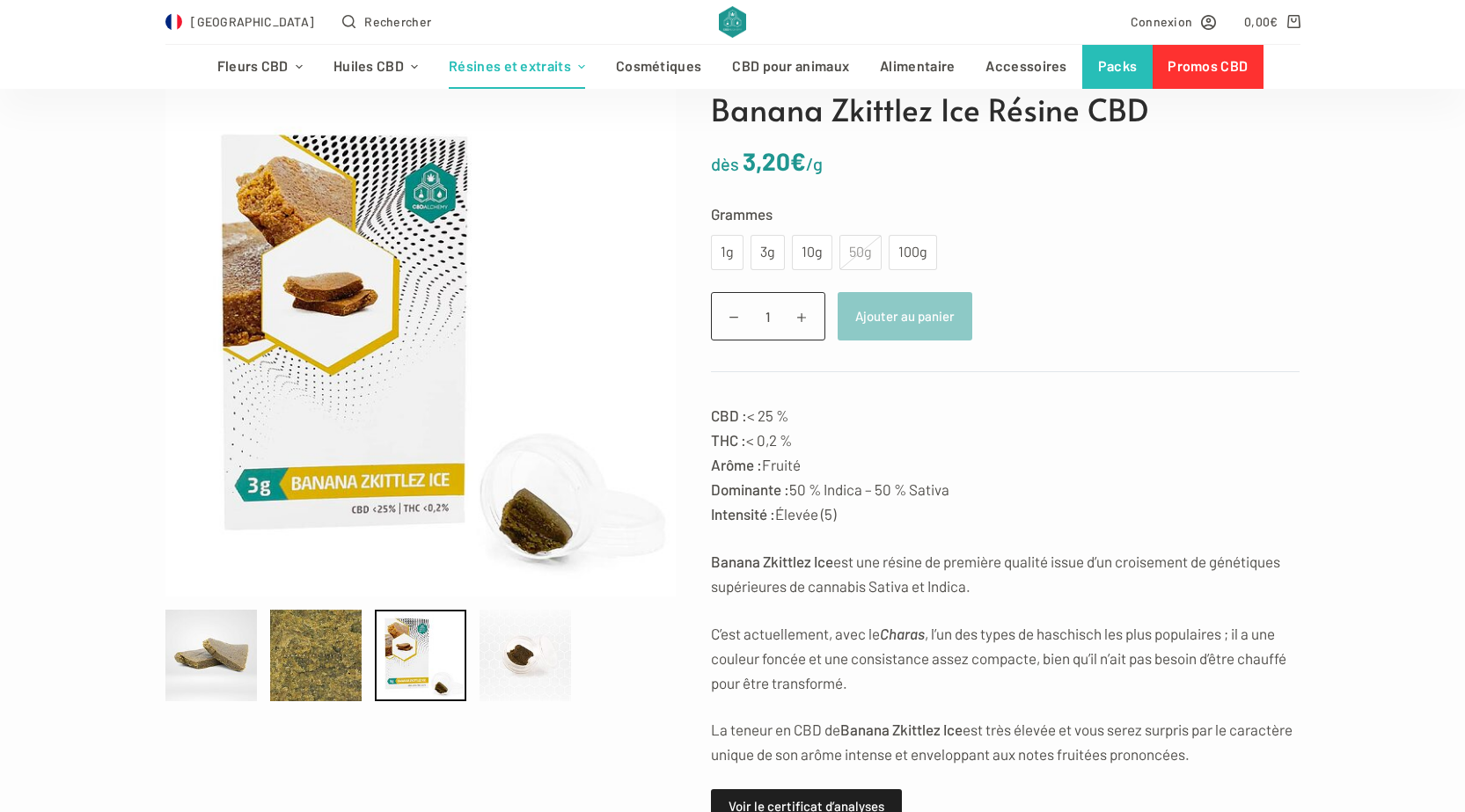
click at [654, 337] on icon at bounding box center [662, 341] width 16 height 16
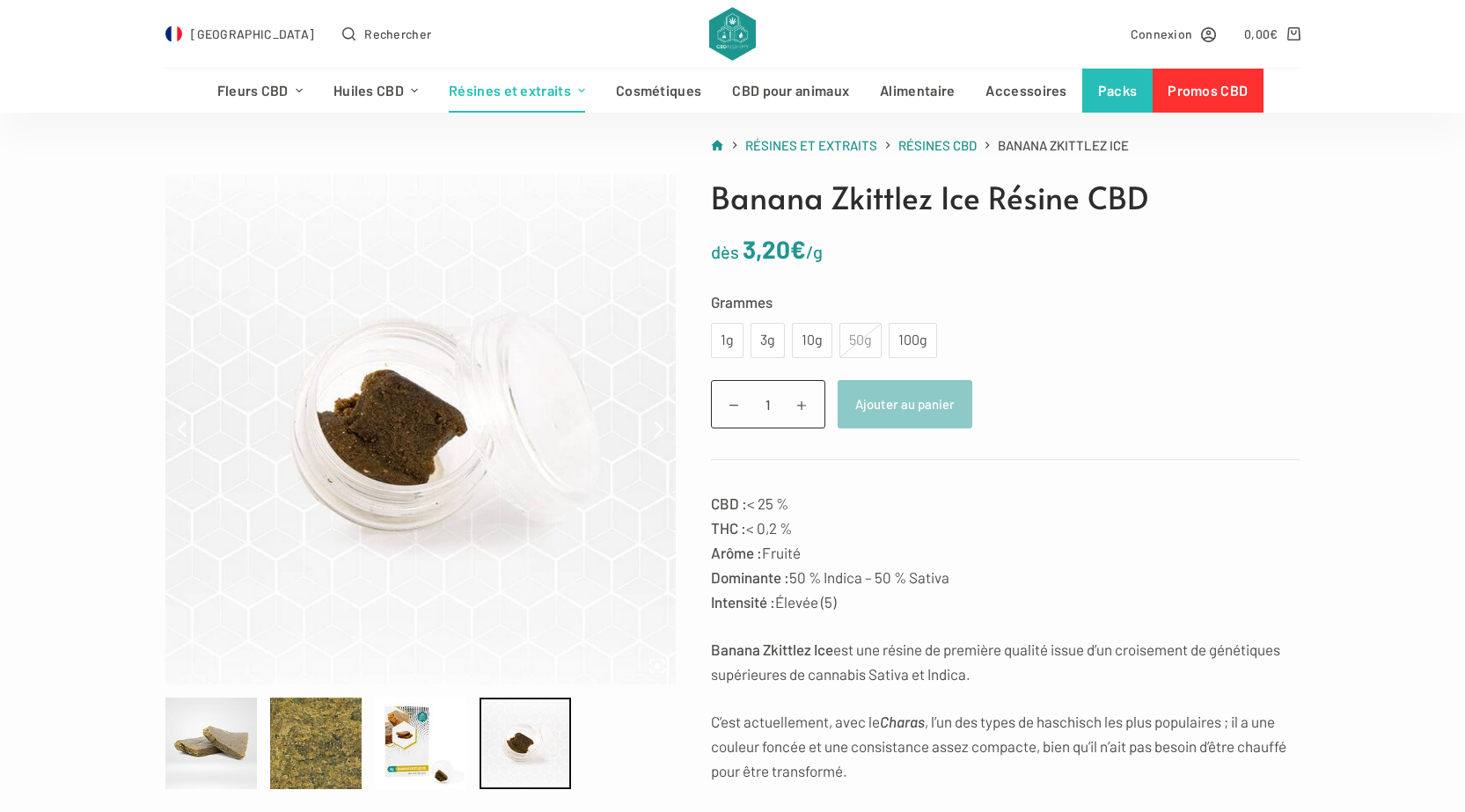
scroll to position [0, 0]
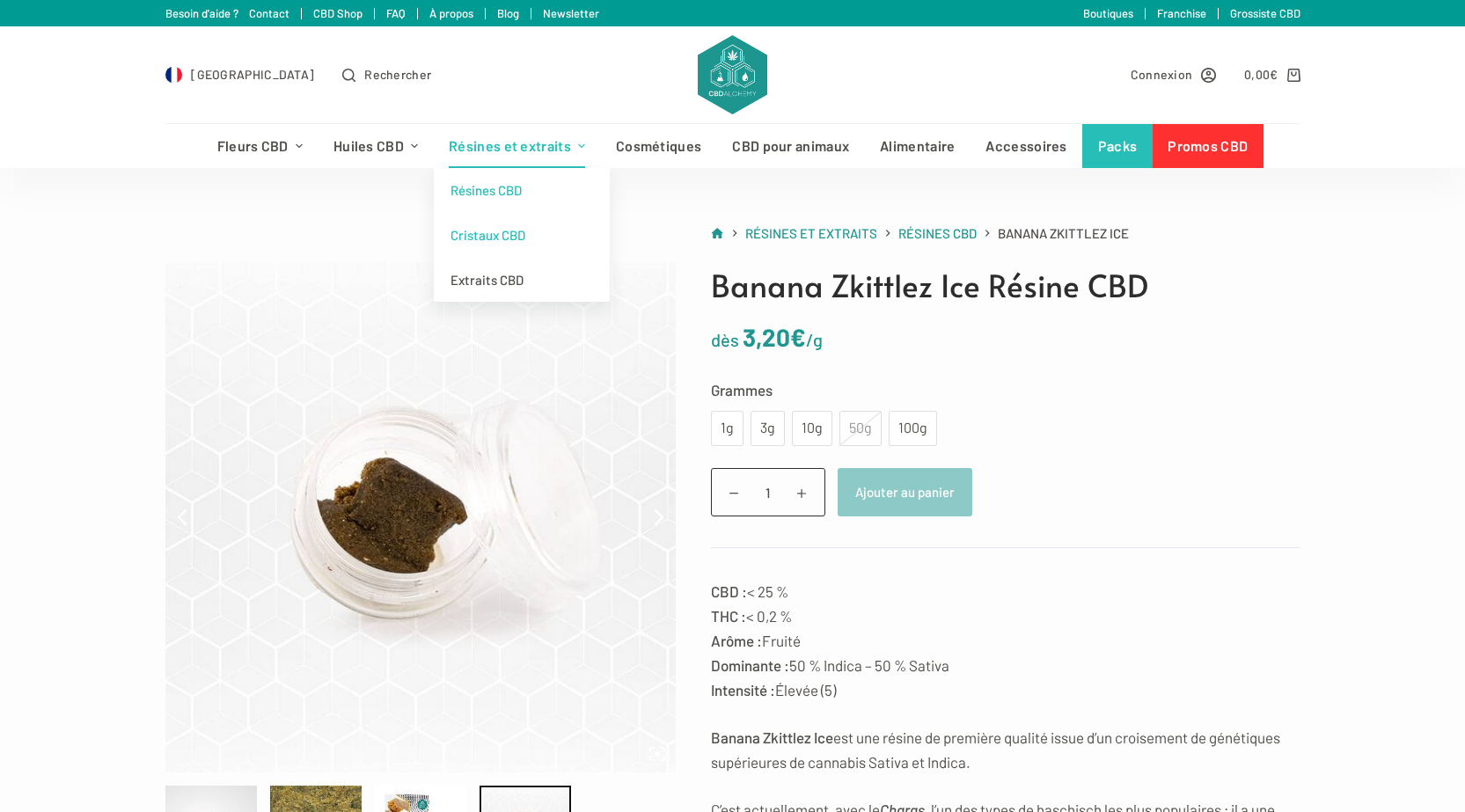
click at [502, 235] on link "Cristaux CBD" at bounding box center [522, 235] width 176 height 45
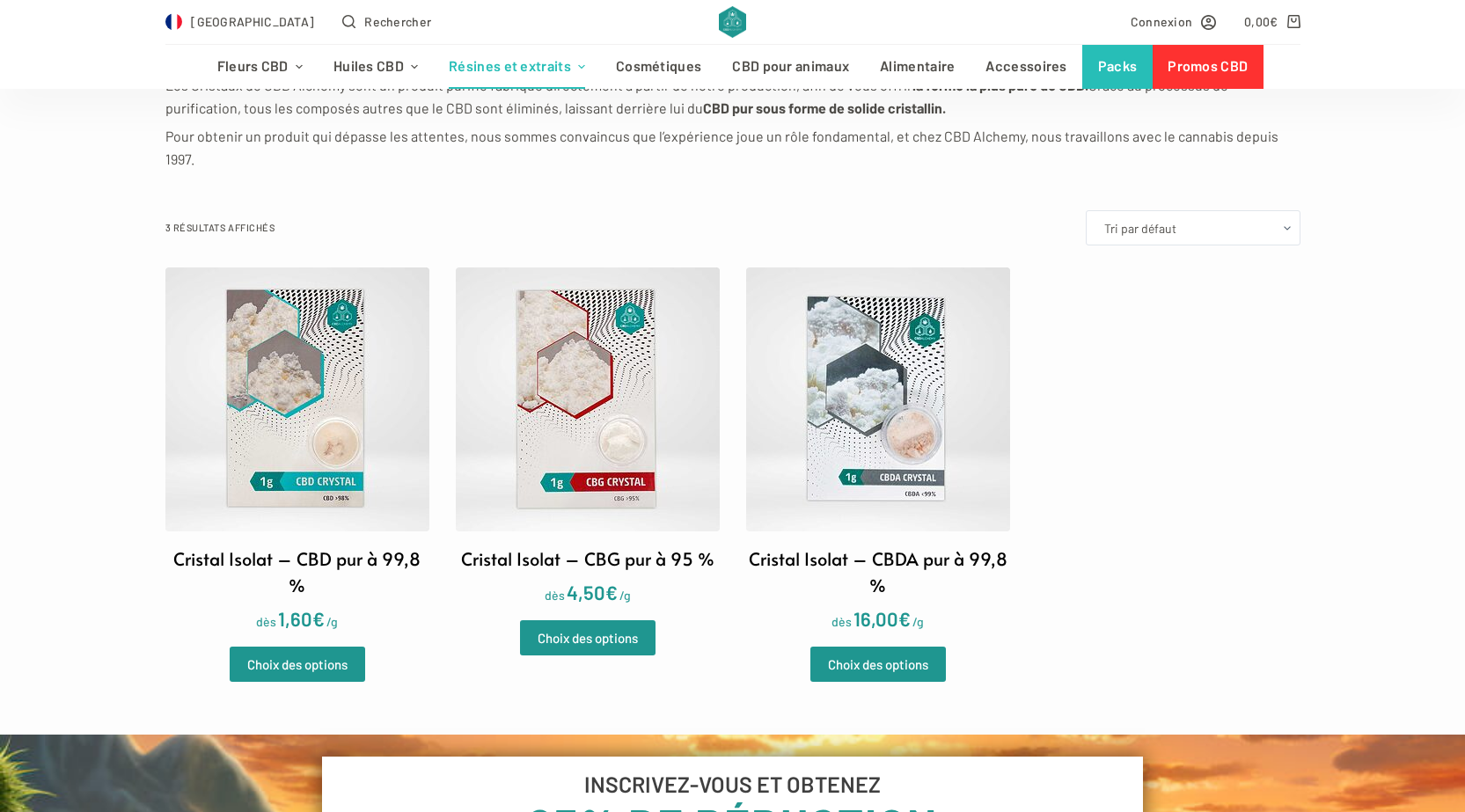
scroll to position [352, 0]
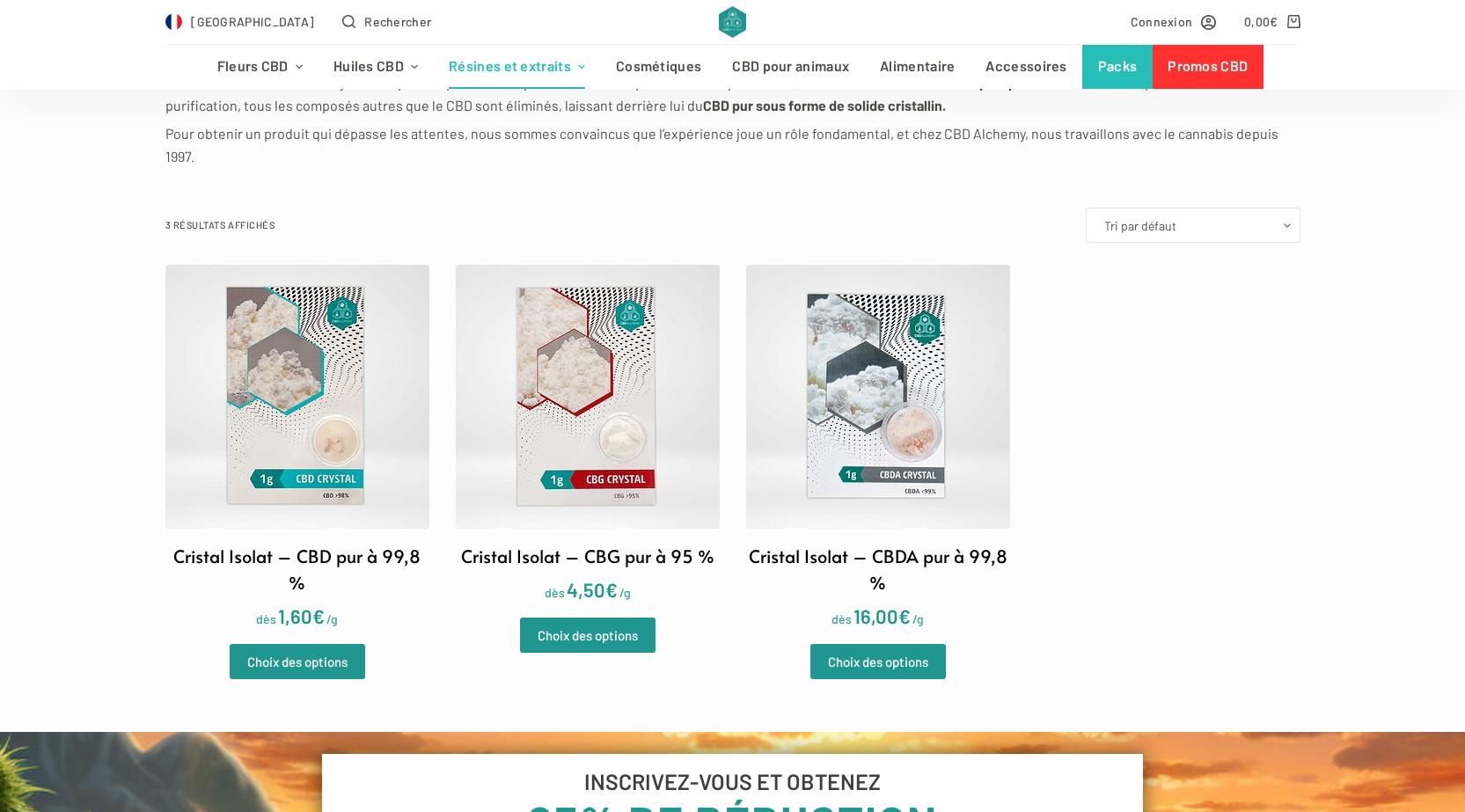
click at [294, 371] on img at bounding box center [297, 397] width 264 height 264
click at [531, 368] on img at bounding box center [588, 397] width 264 height 264
click at [500, 199] on link "Extraits CBD" at bounding box center [522, 200] width 176 height 45
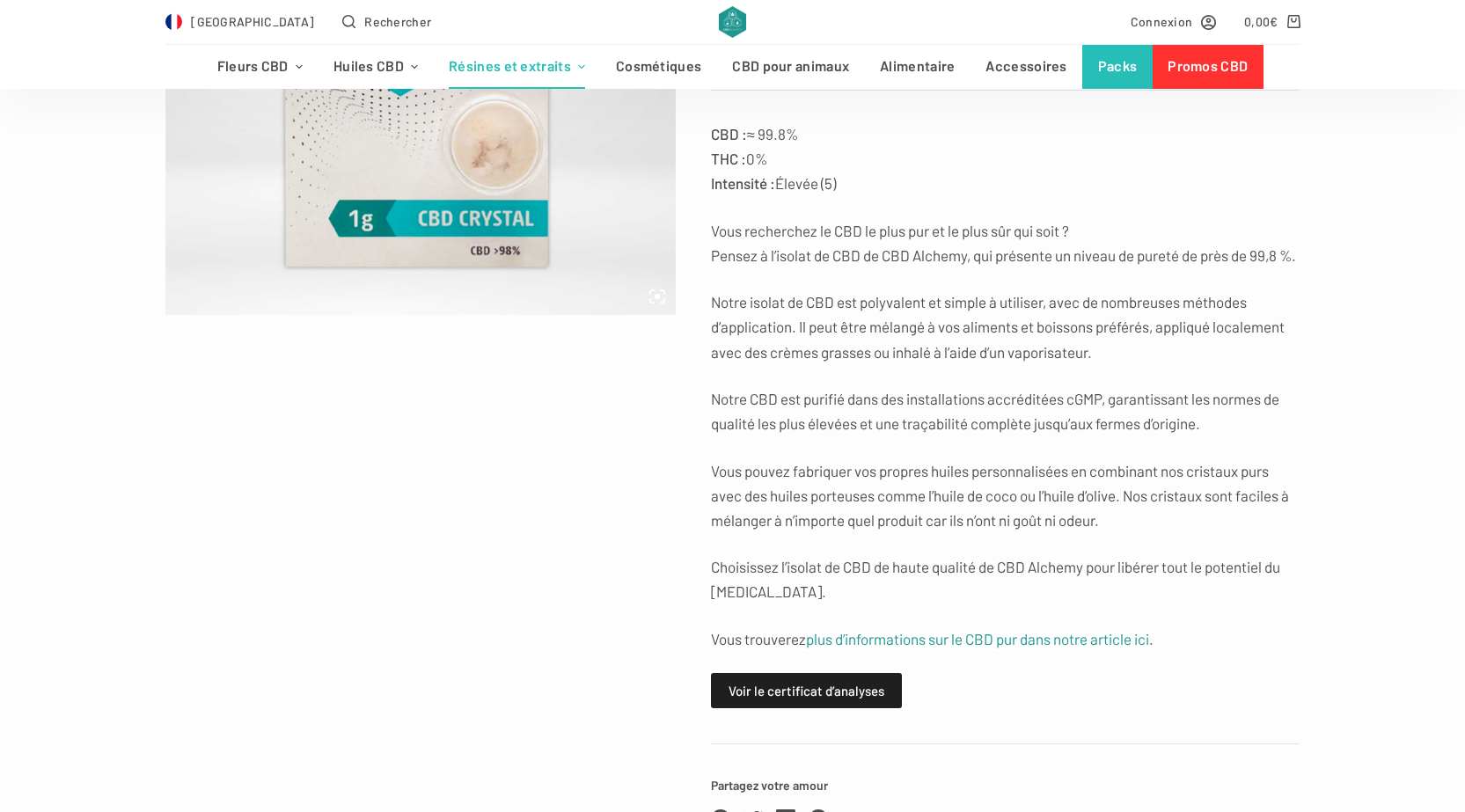
scroll to position [440, 0]
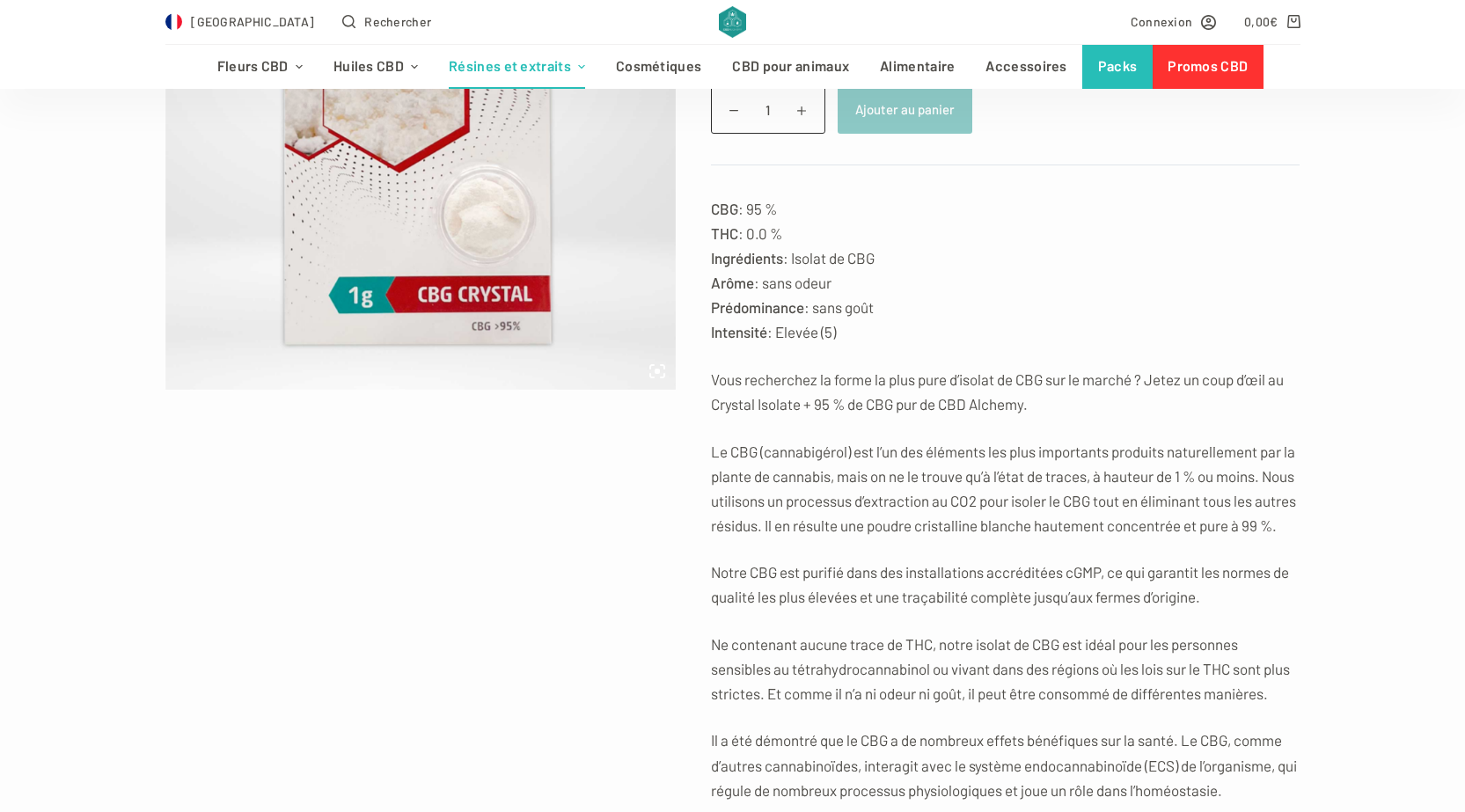
scroll to position [528, 0]
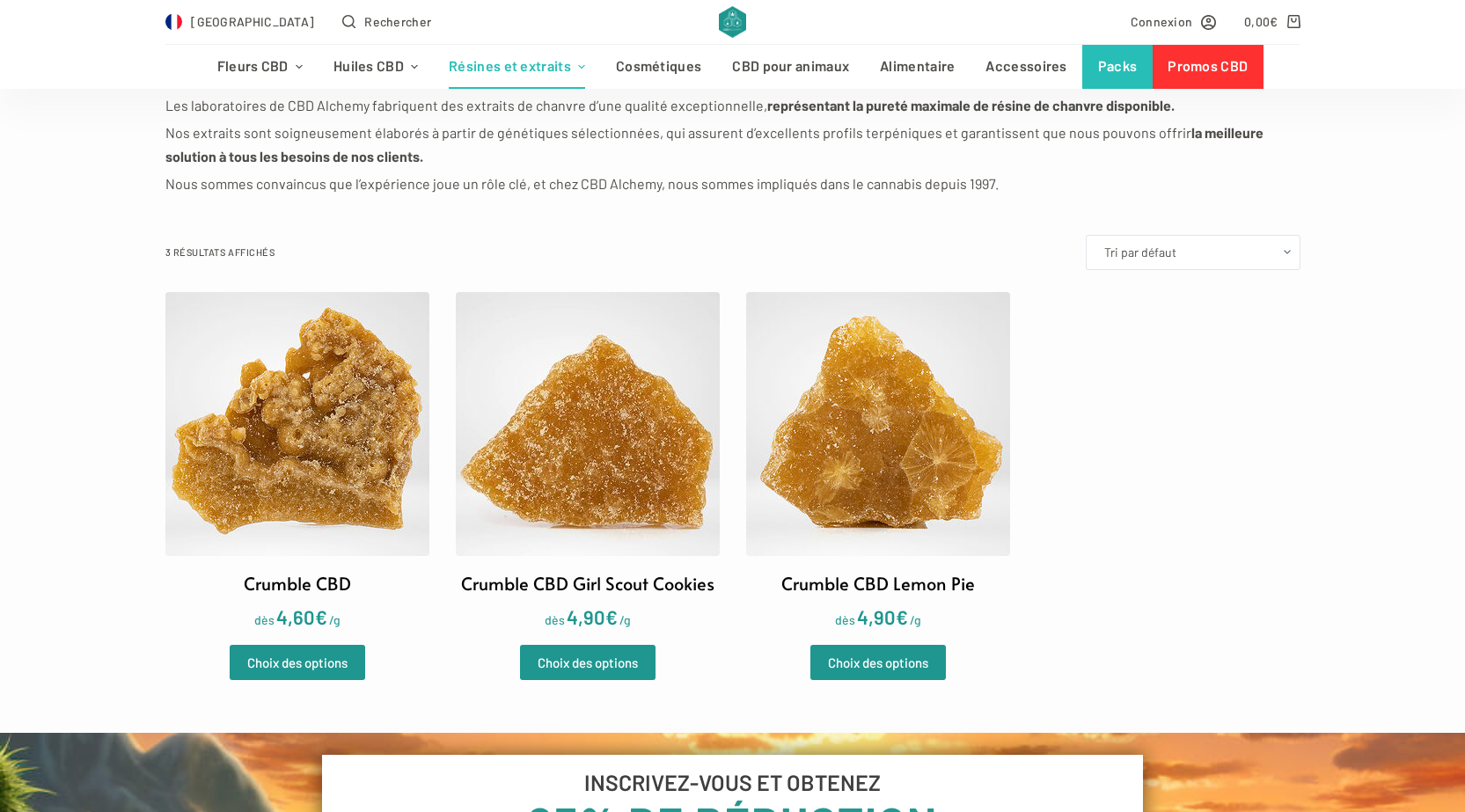
scroll to position [352, 0]
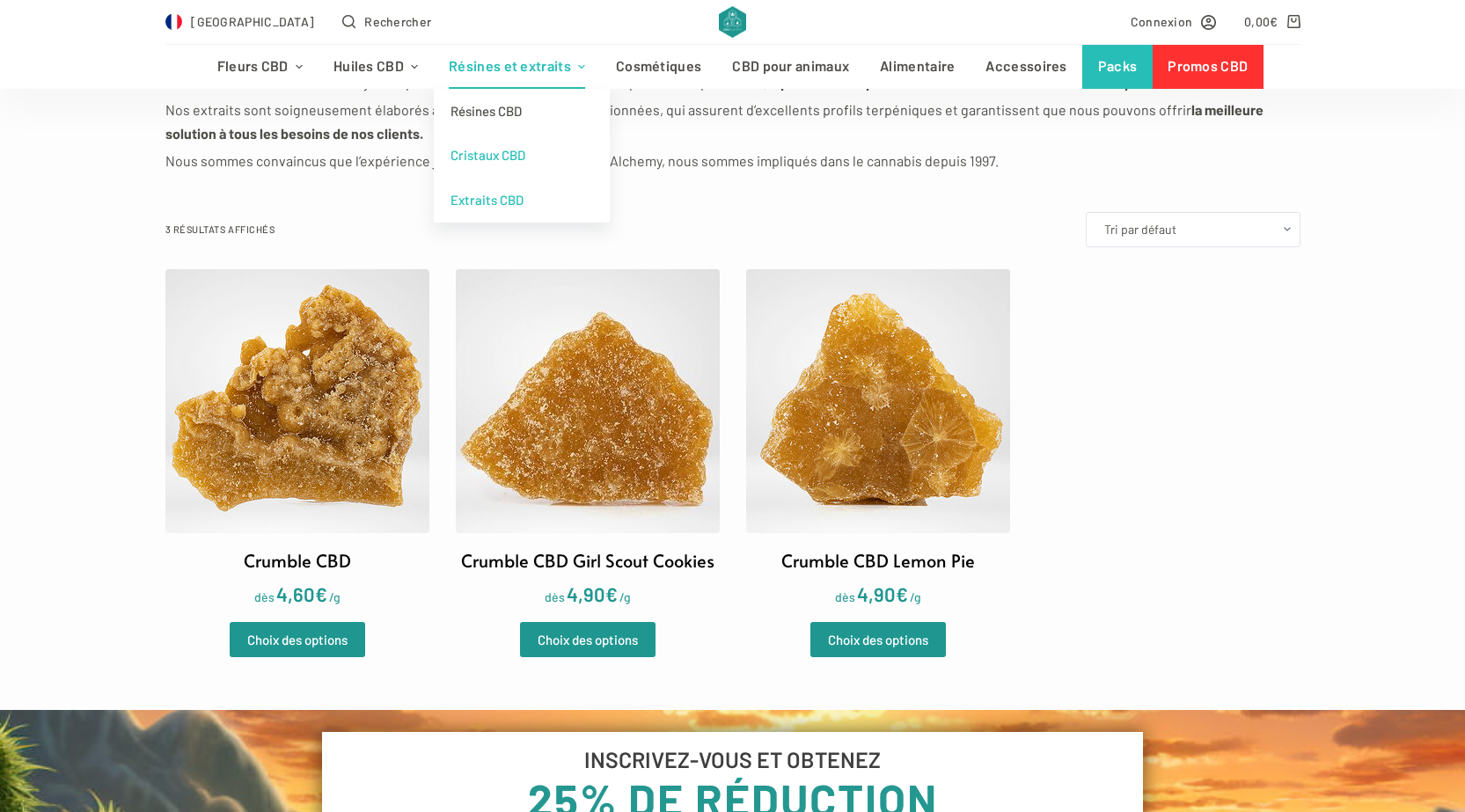
click at [489, 155] on link "Cristaux CBD" at bounding box center [522, 155] width 176 height 45
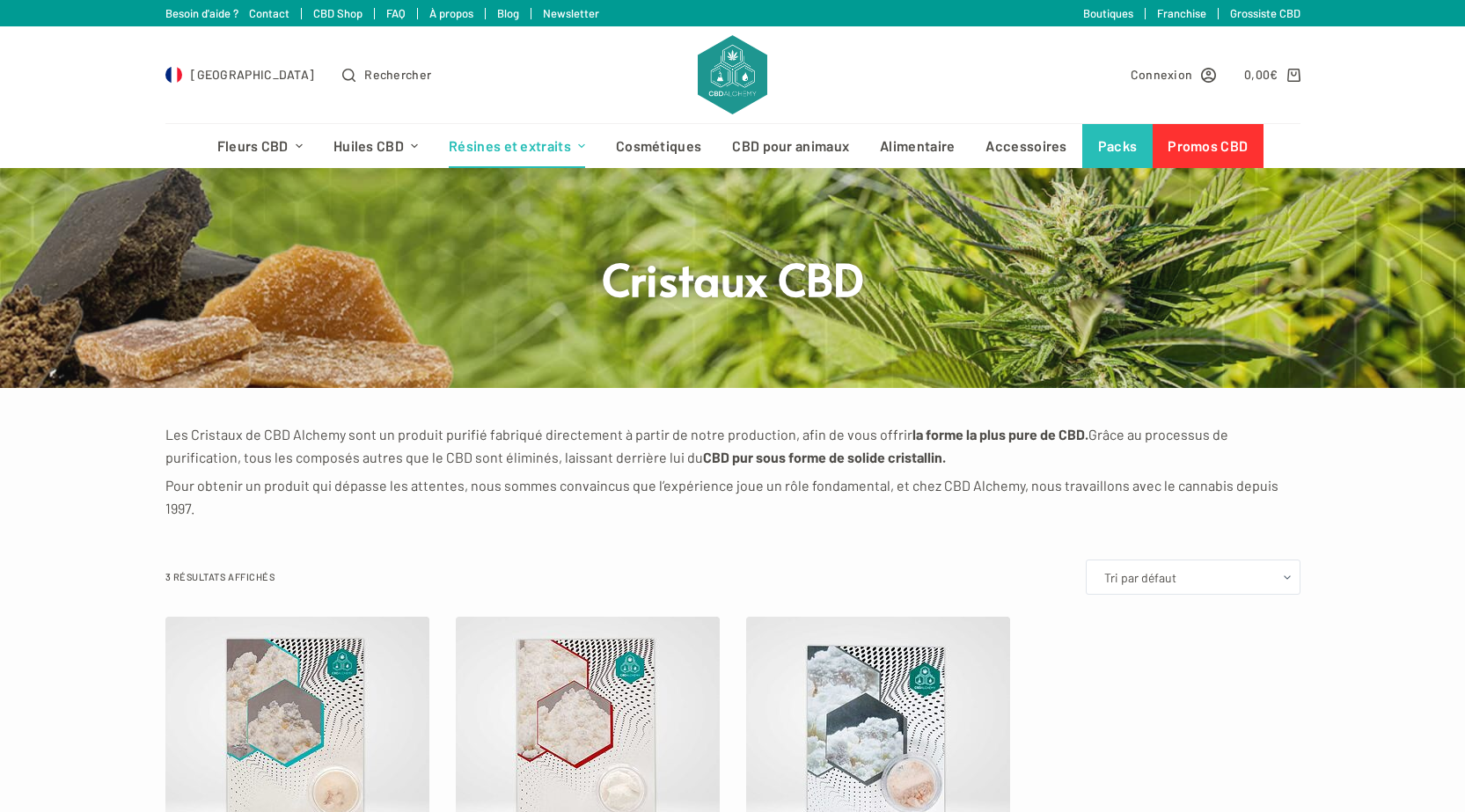
scroll to position [264, 0]
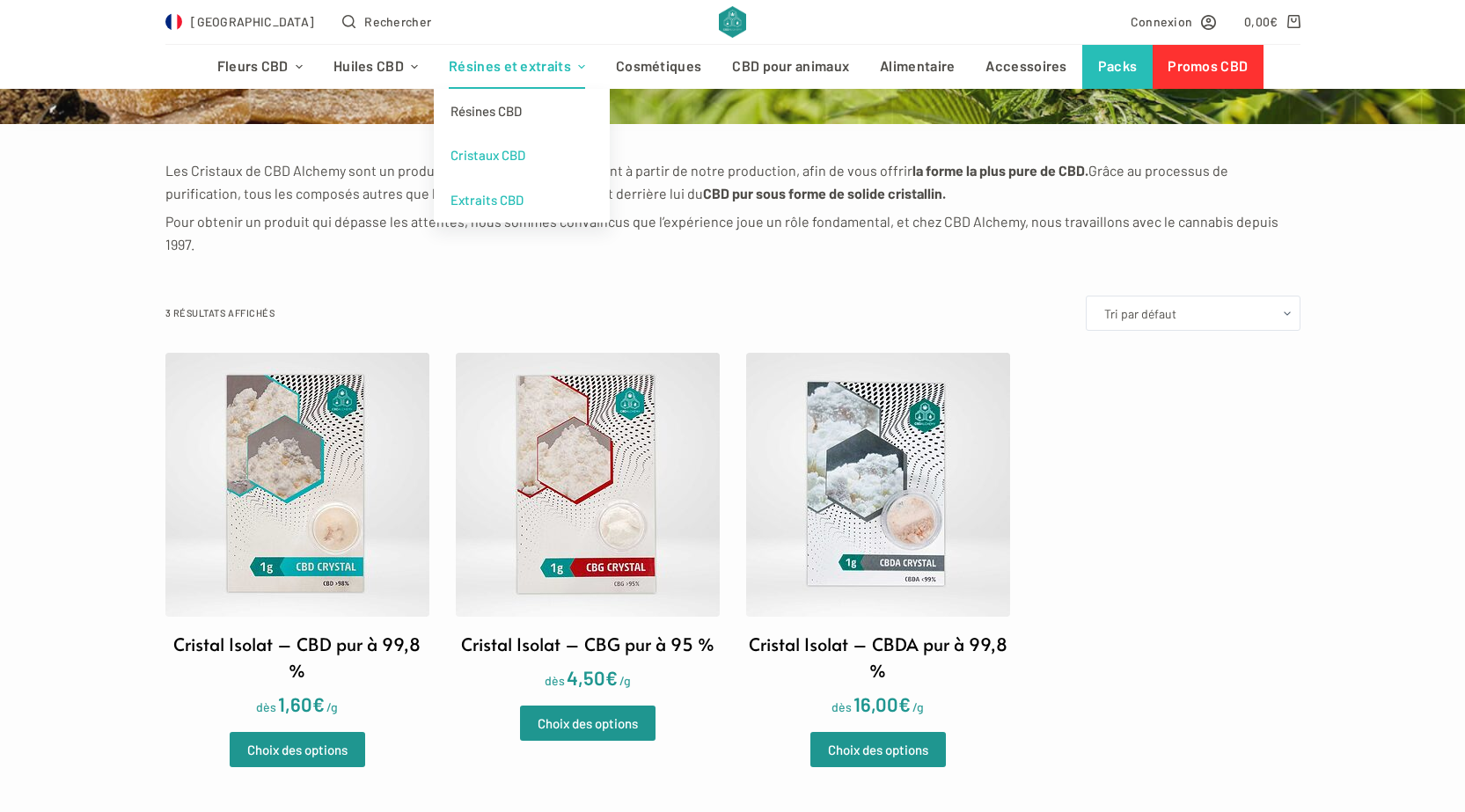
click at [485, 186] on link "Extraits CBD" at bounding box center [522, 200] width 176 height 45
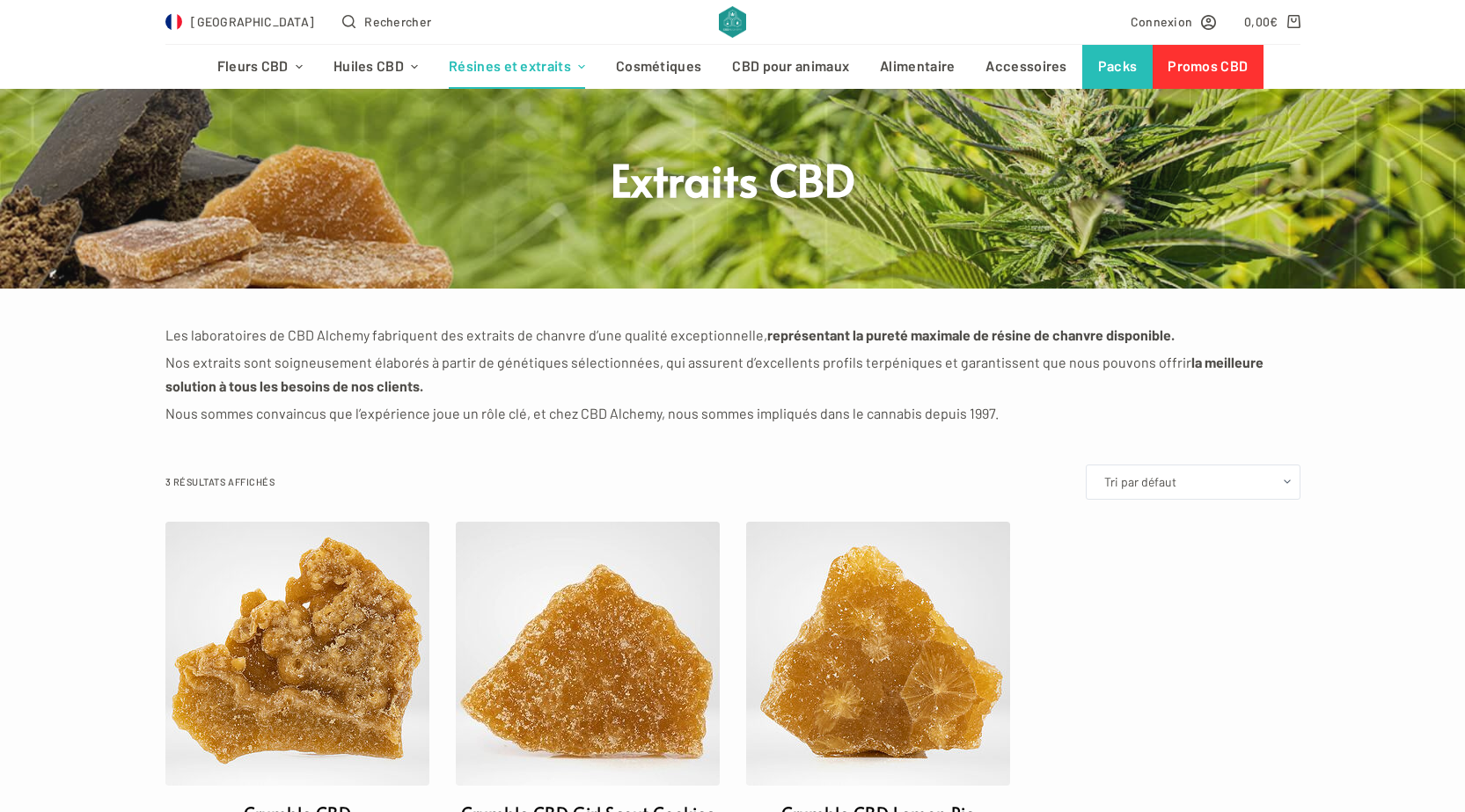
scroll to position [264, 0]
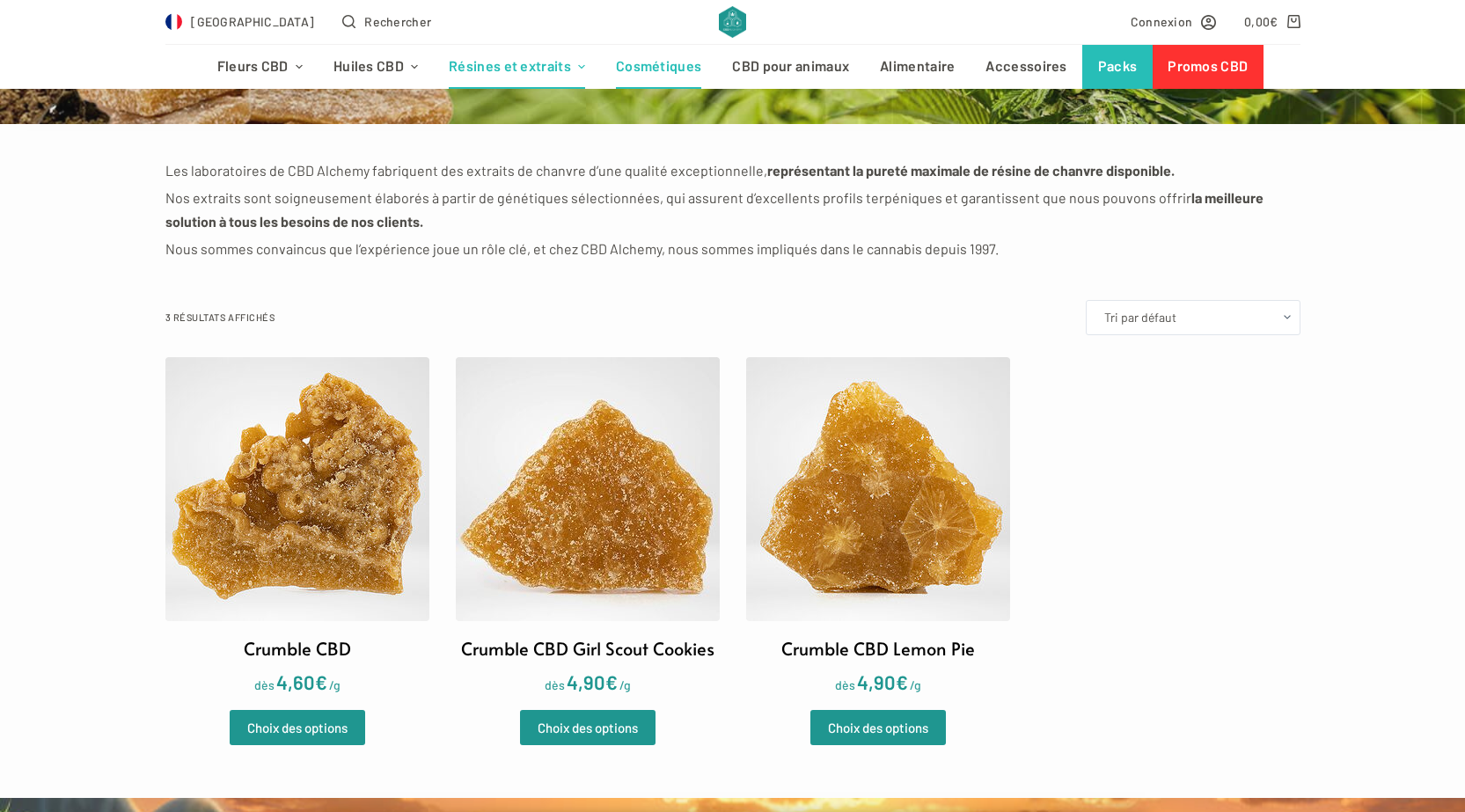
click at [638, 76] on link "Cosmétiques" at bounding box center [658, 66] width 116 height 44
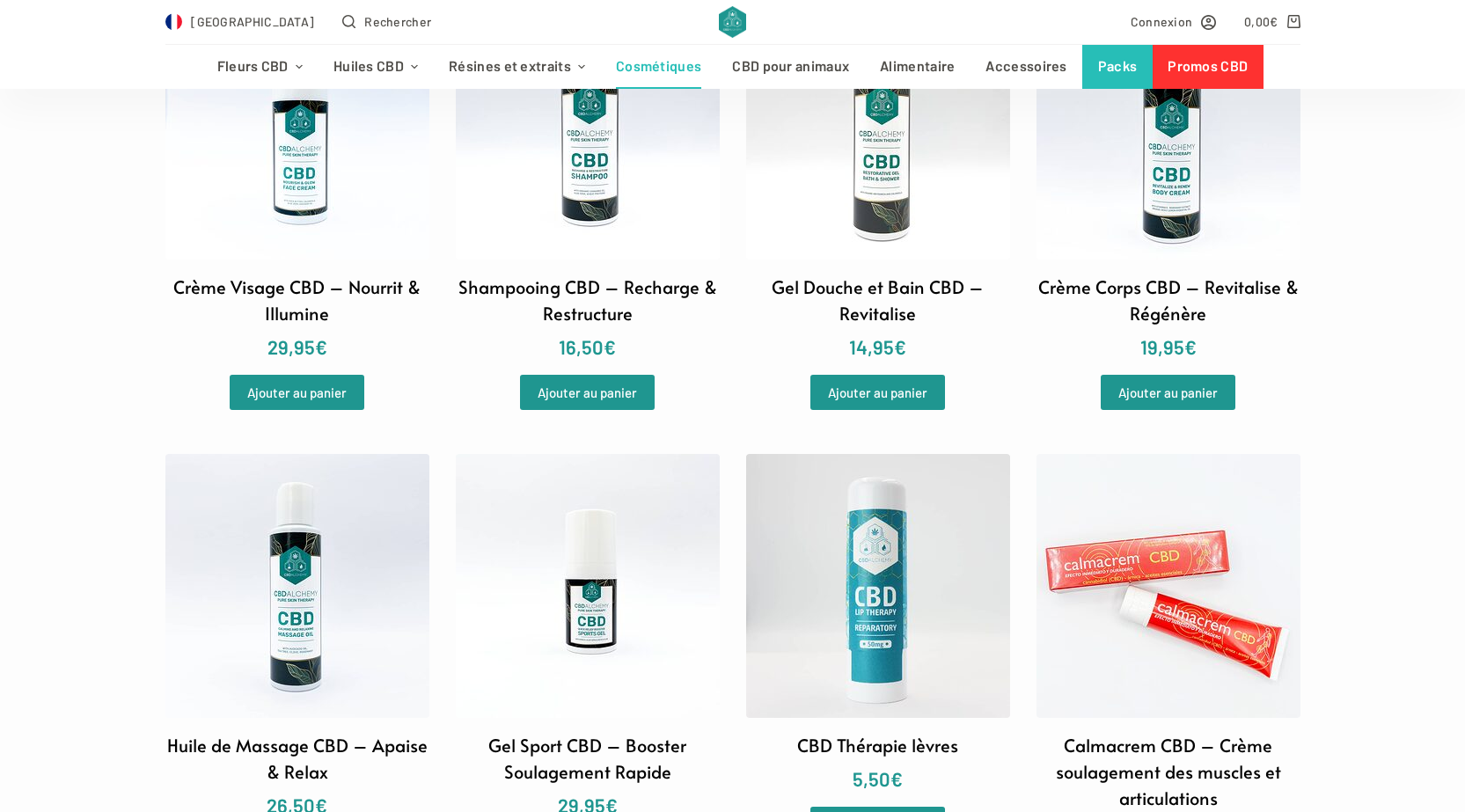
scroll to position [1231, 0]
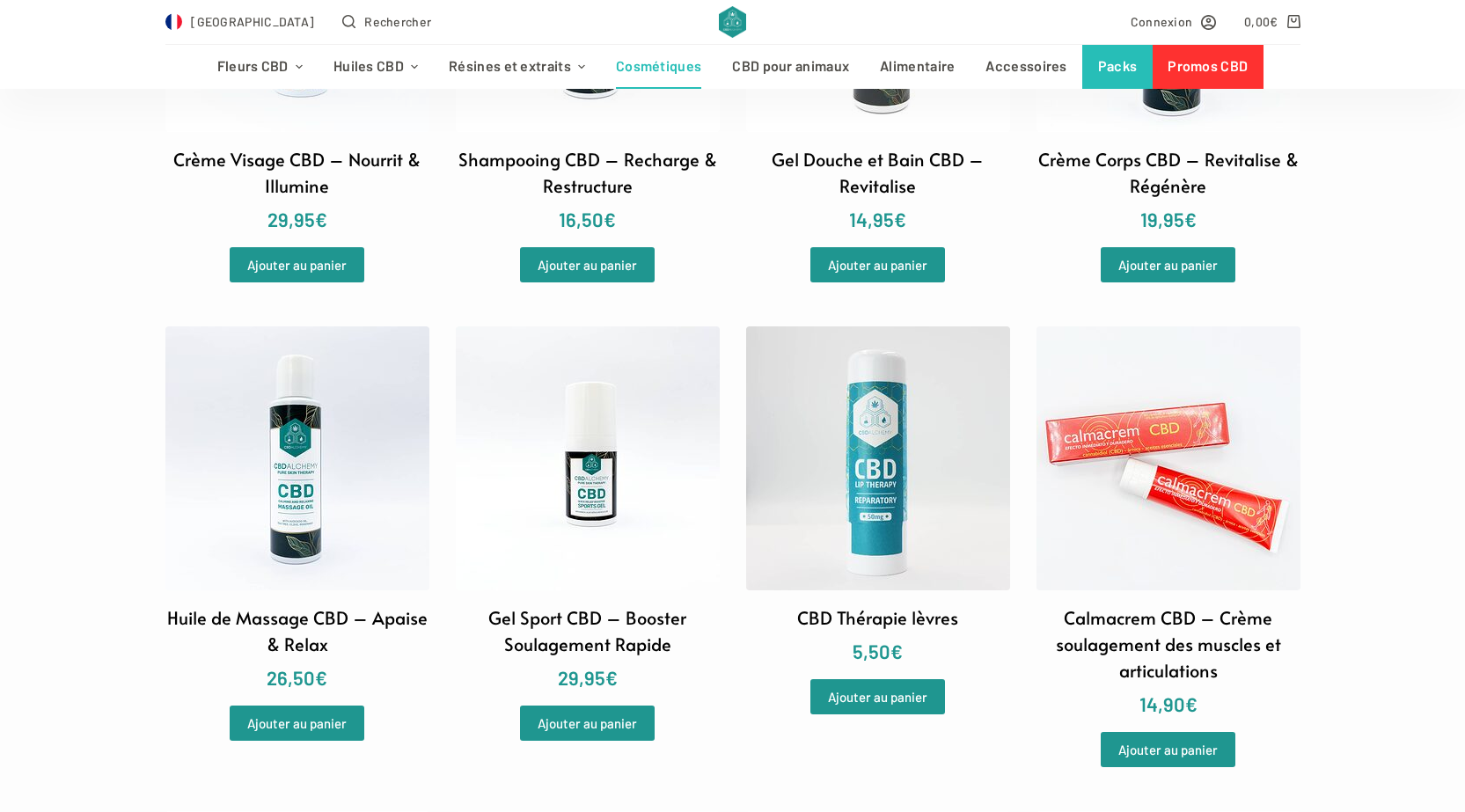
click at [1140, 458] on img at bounding box center [1169, 458] width 264 height 264
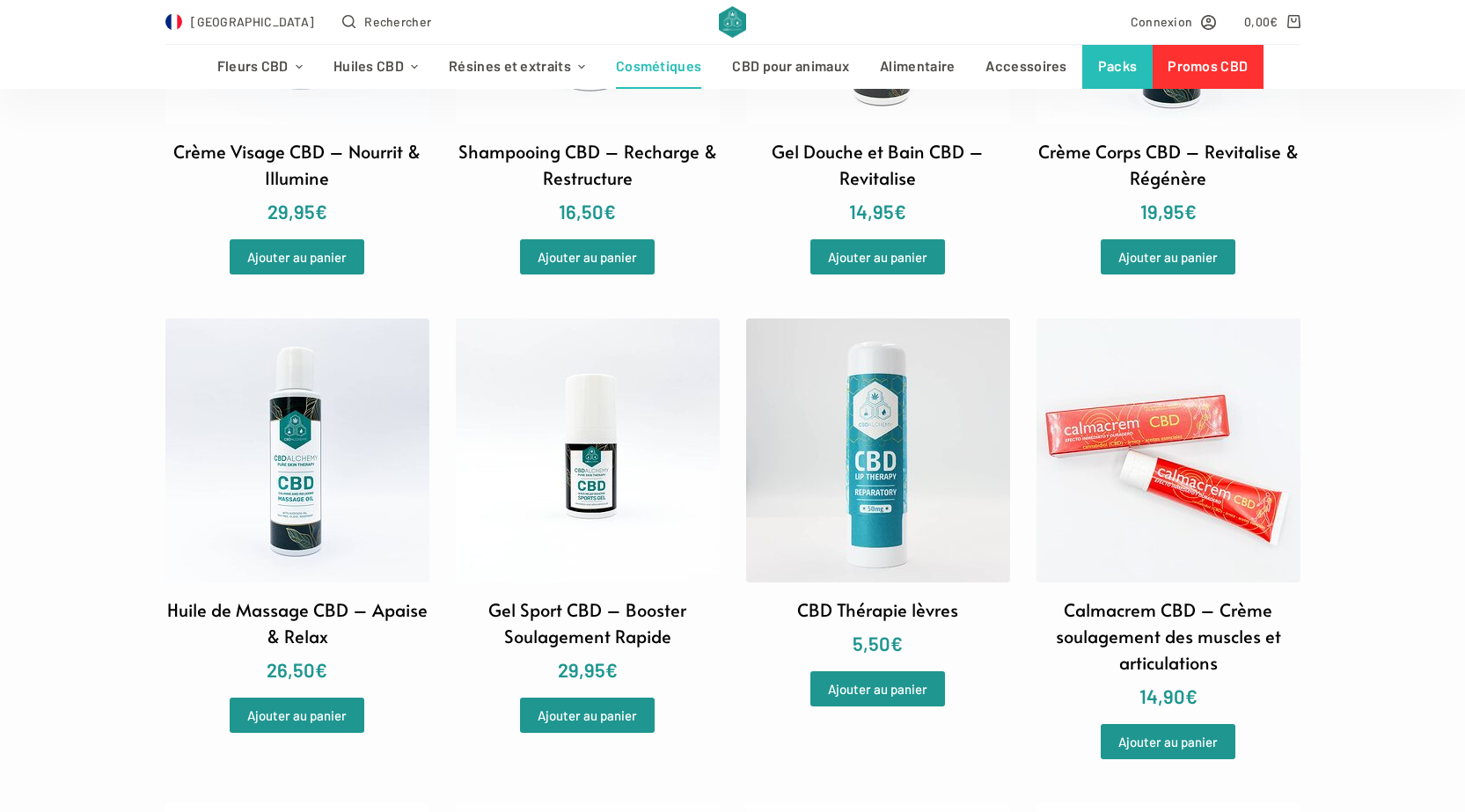
scroll to position [1055, 0]
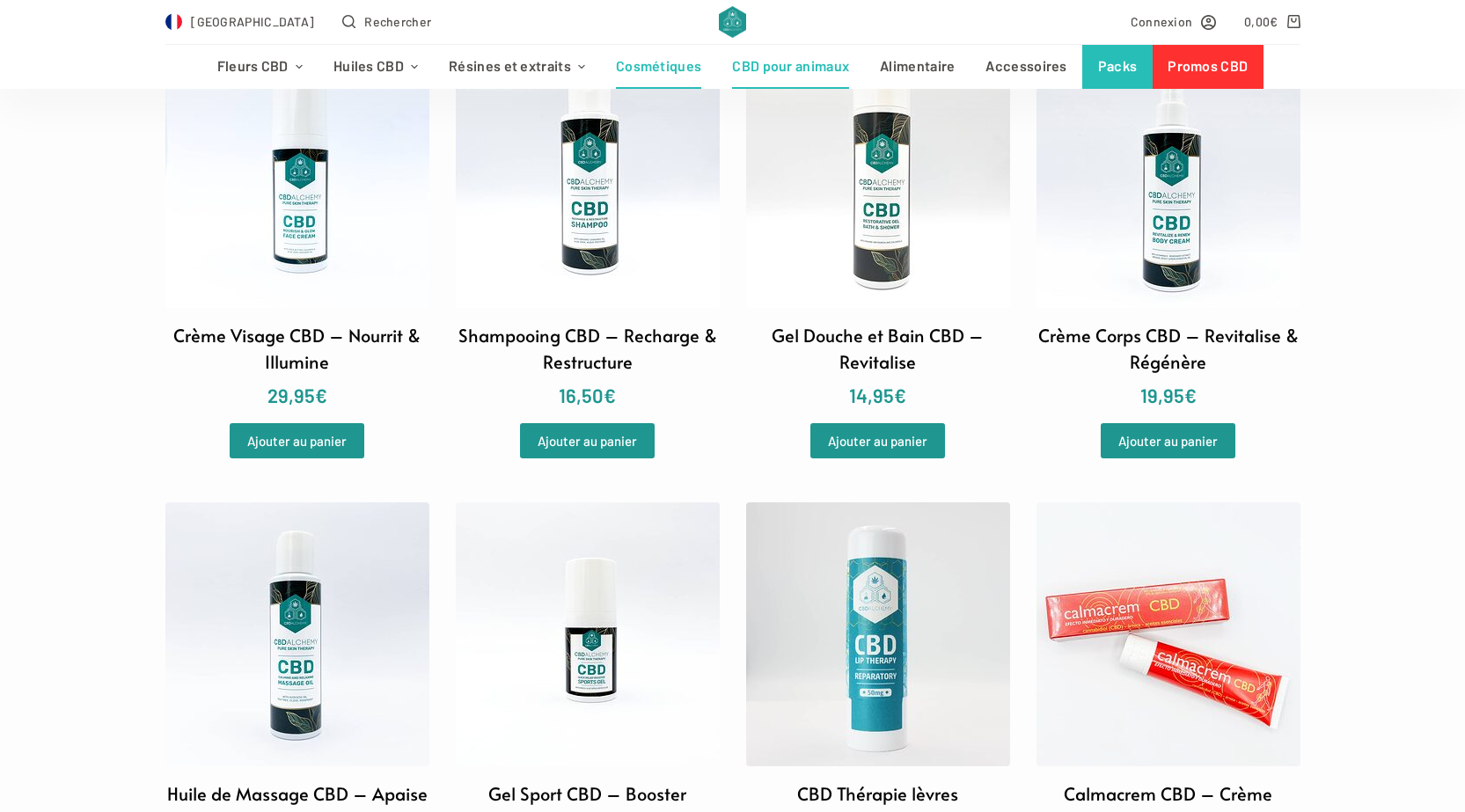
click at [806, 57] on link "CBD pour animaux" at bounding box center [791, 66] width 148 height 44
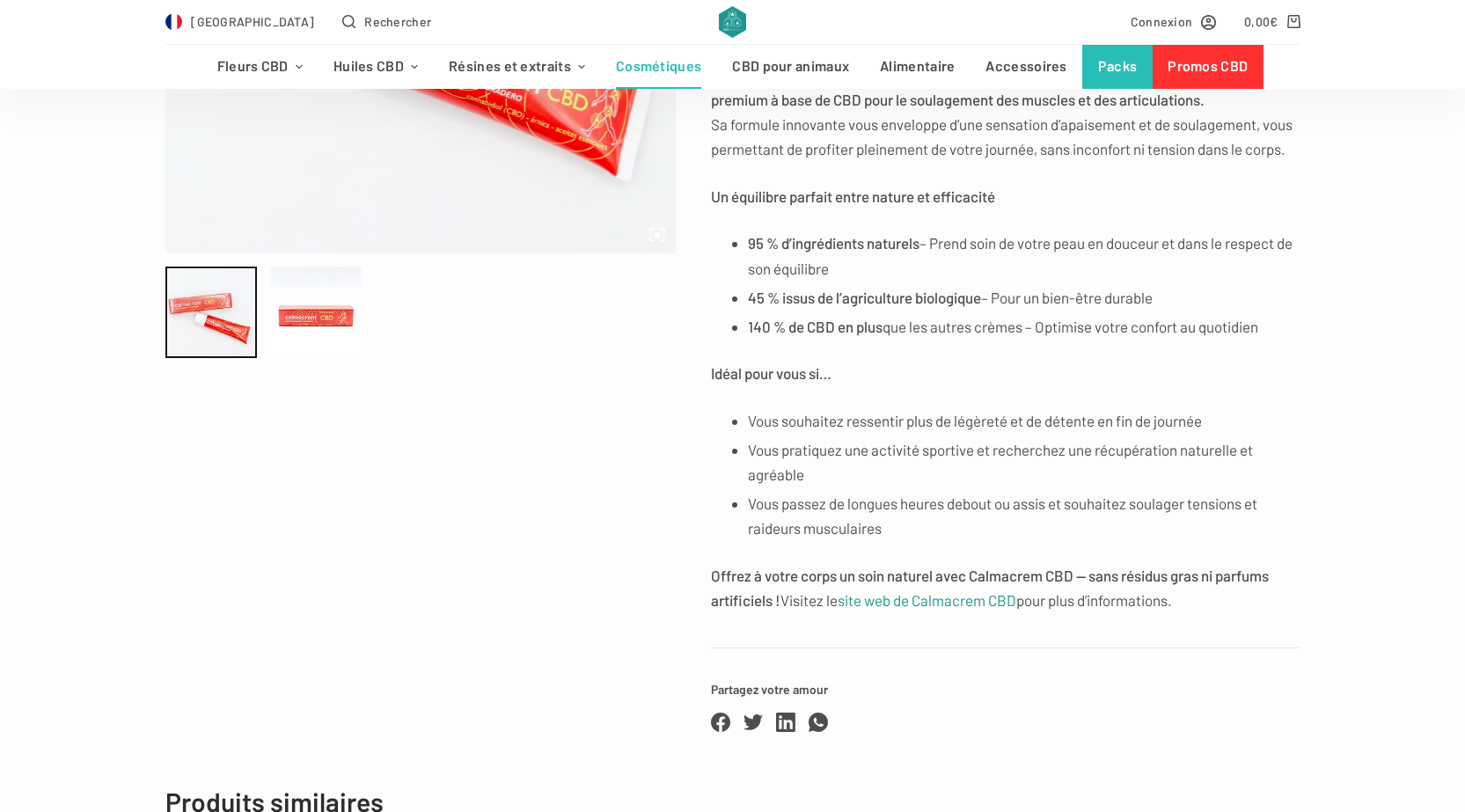
scroll to position [352, 0]
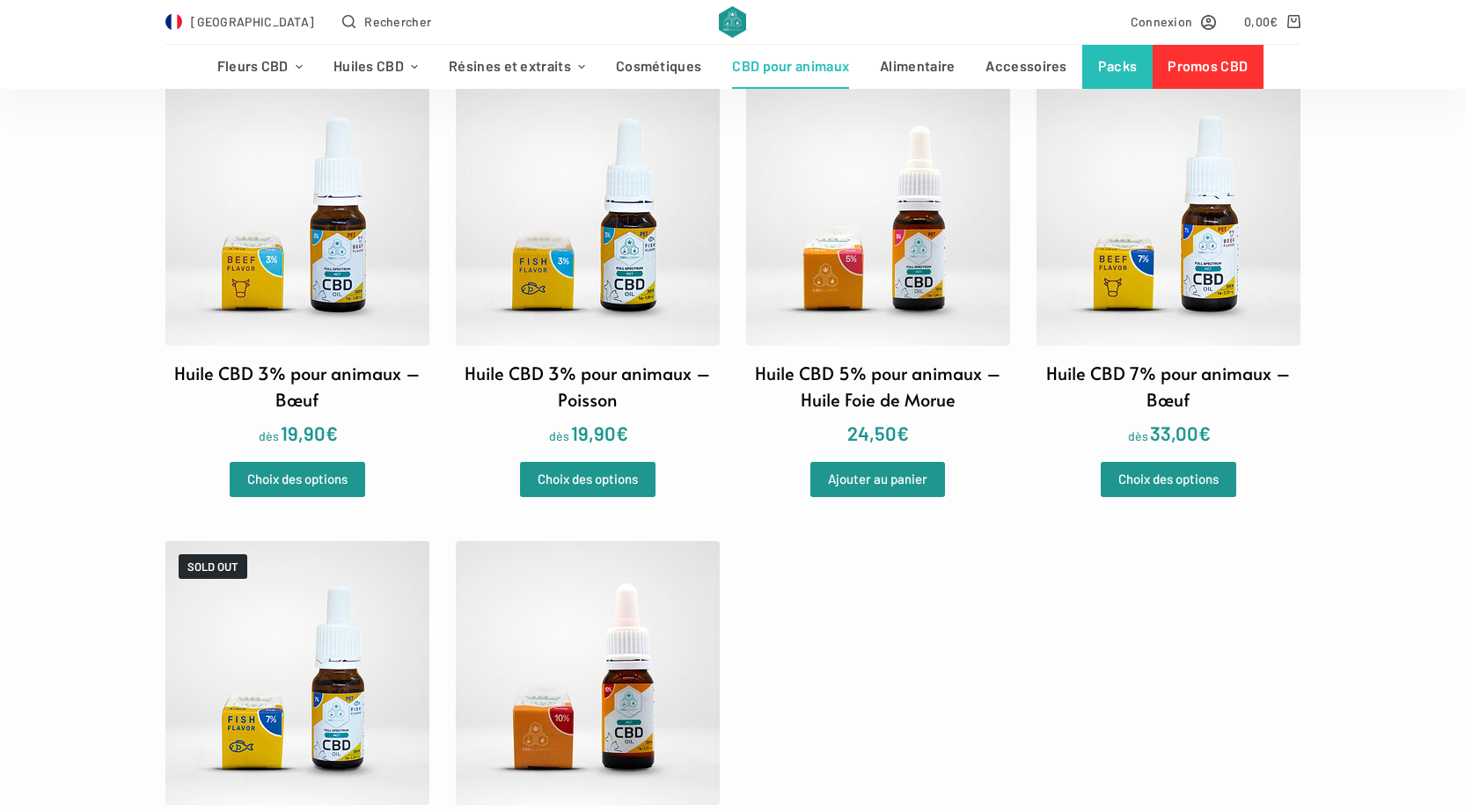
scroll to position [528, 0]
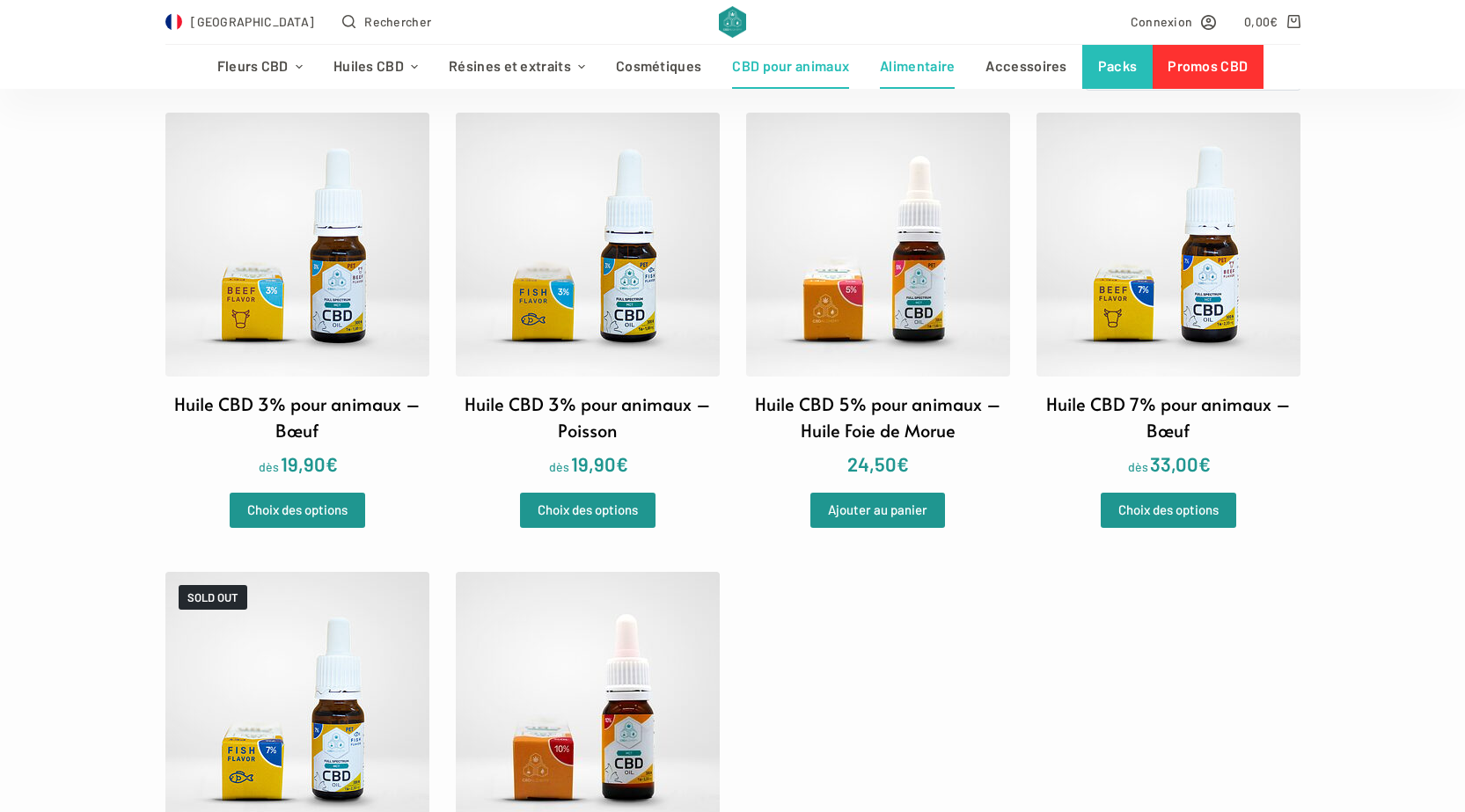
click at [935, 73] on link "Alimentaire" at bounding box center [917, 66] width 106 height 44
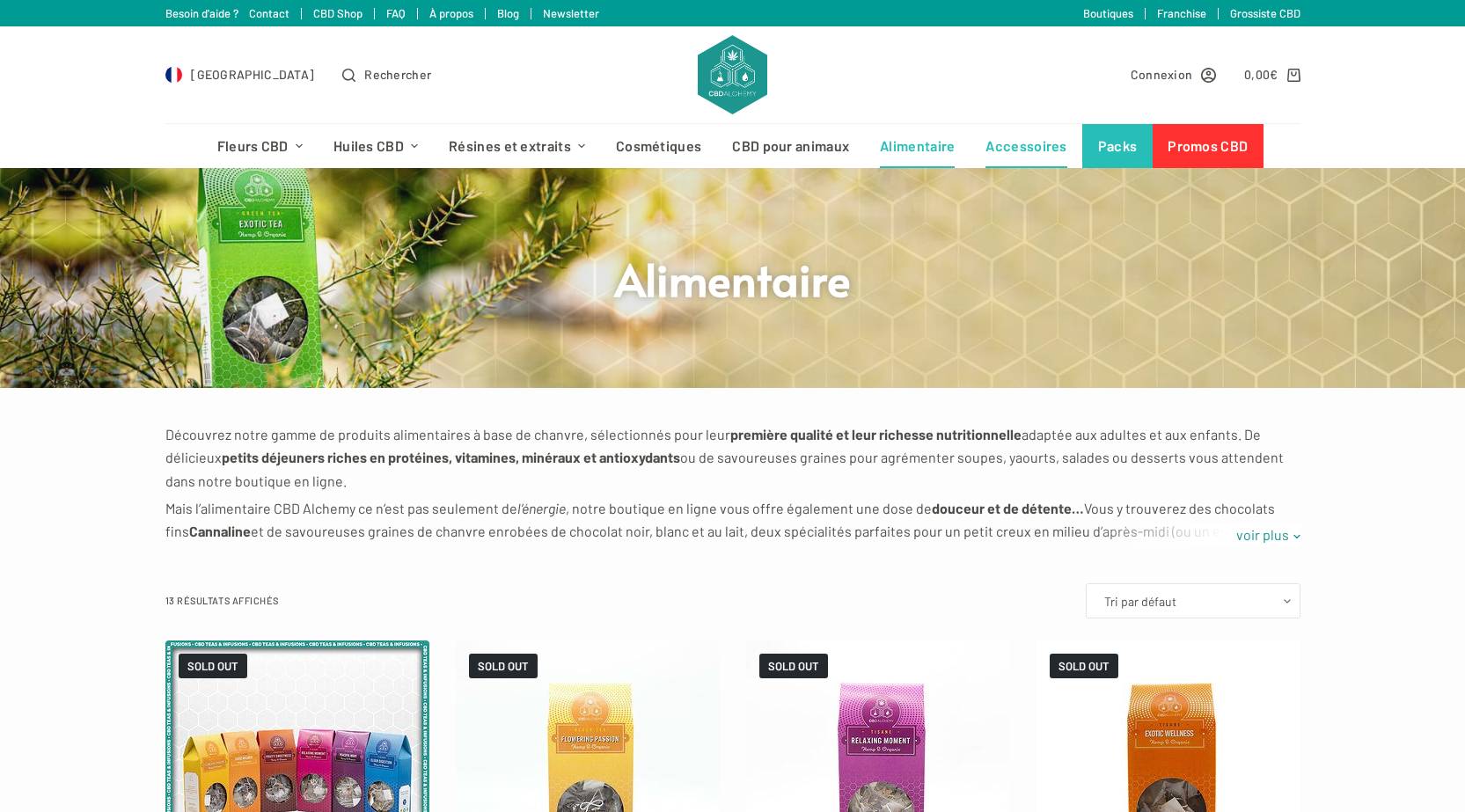
click at [998, 136] on link "Accessoires" at bounding box center [1026, 145] width 111 height 44
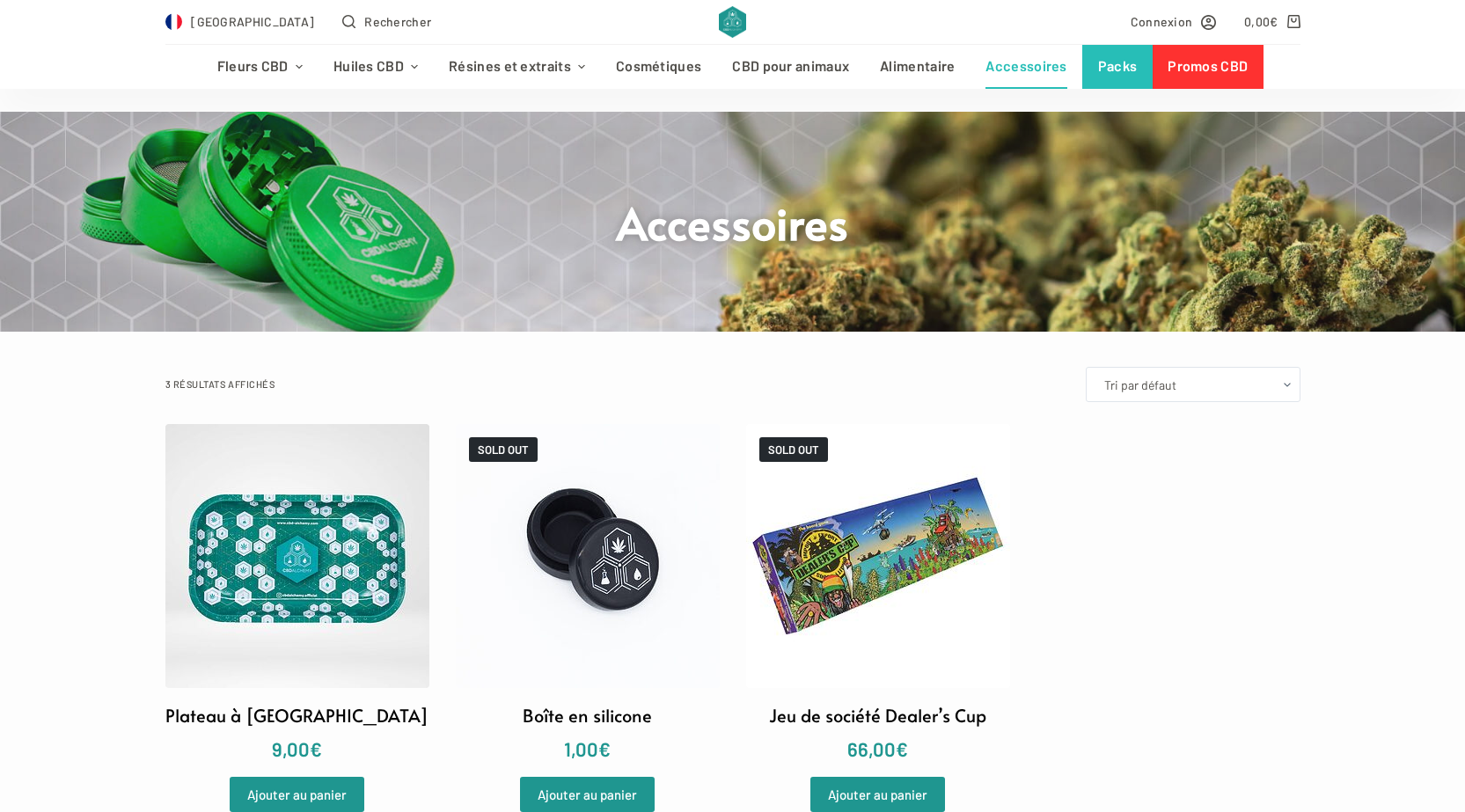
scroll to position [176, 0]
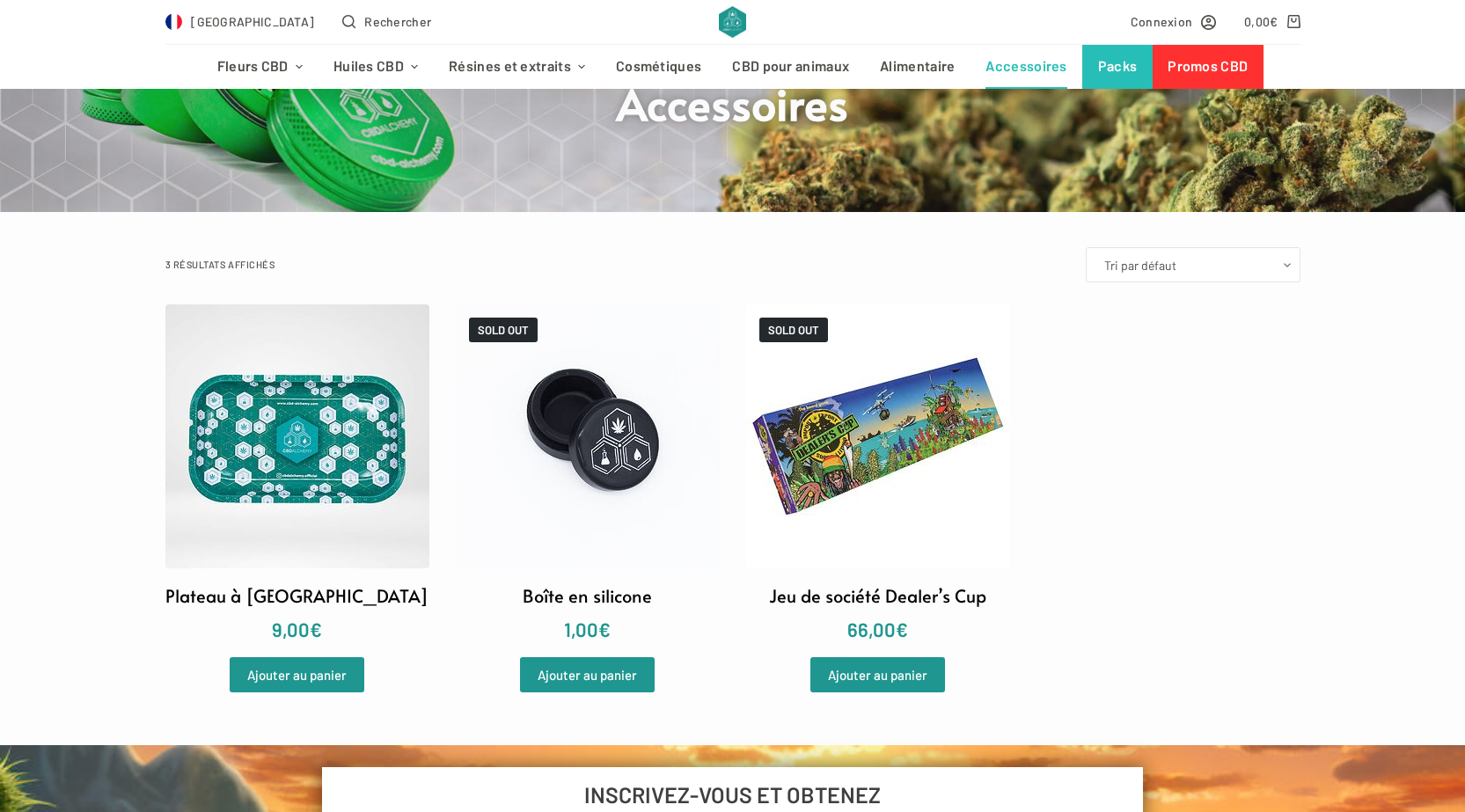
click at [922, 446] on img at bounding box center [878, 436] width 264 height 264
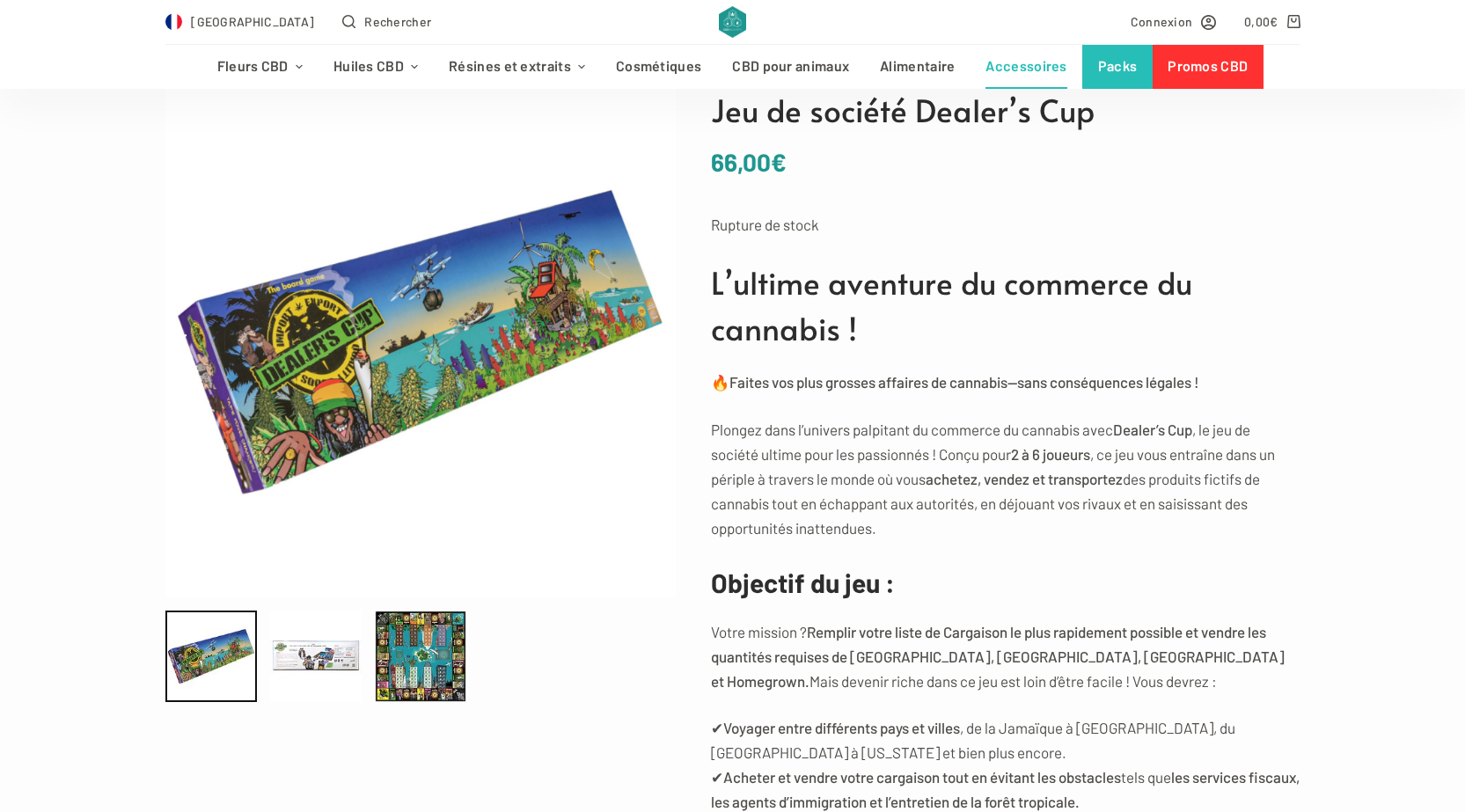
scroll to position [176, 0]
click at [334, 682] on div at bounding box center [316, 655] width 92 height 92
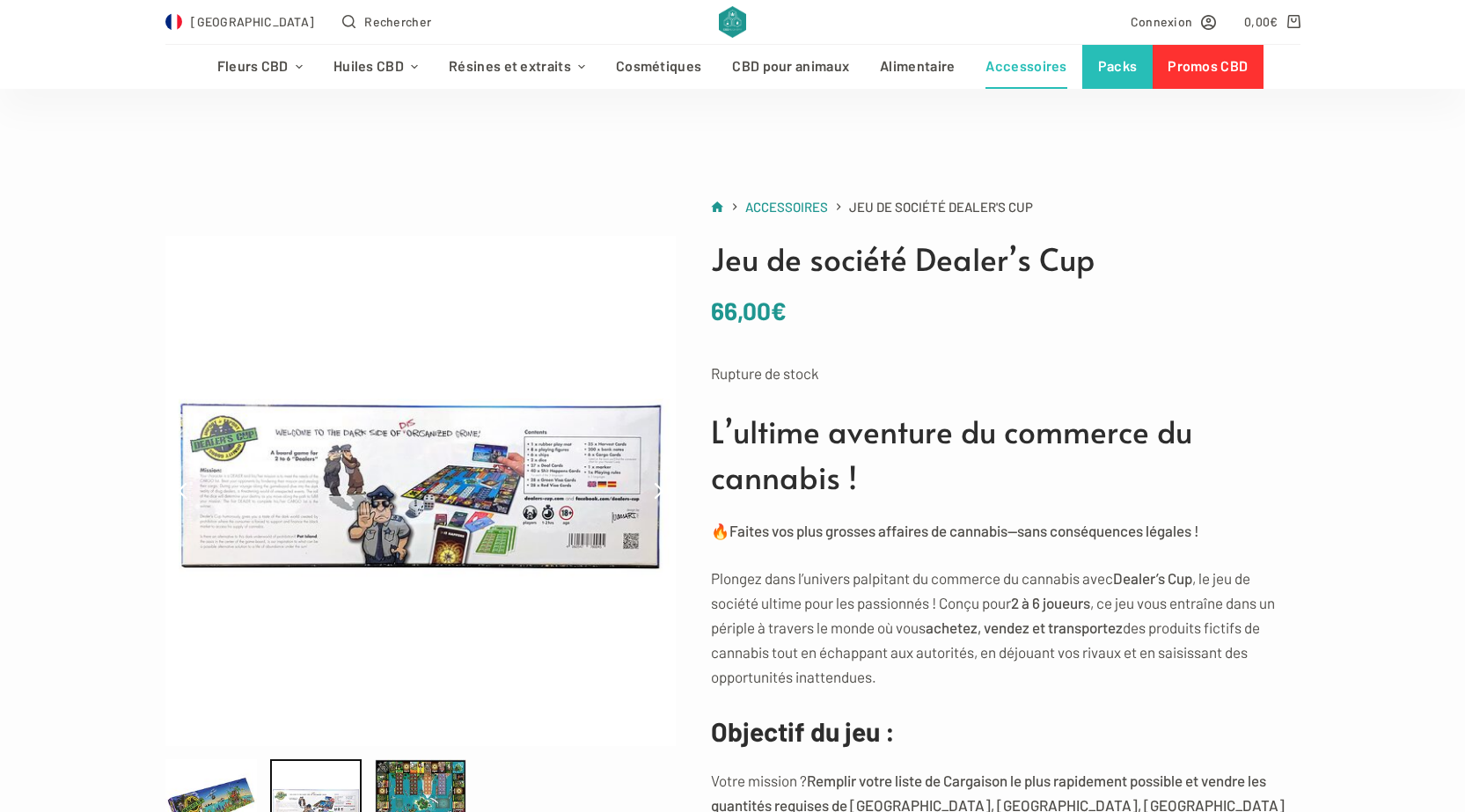
scroll to position [0, 0]
